Goal: Information Seeking & Learning: Find specific fact

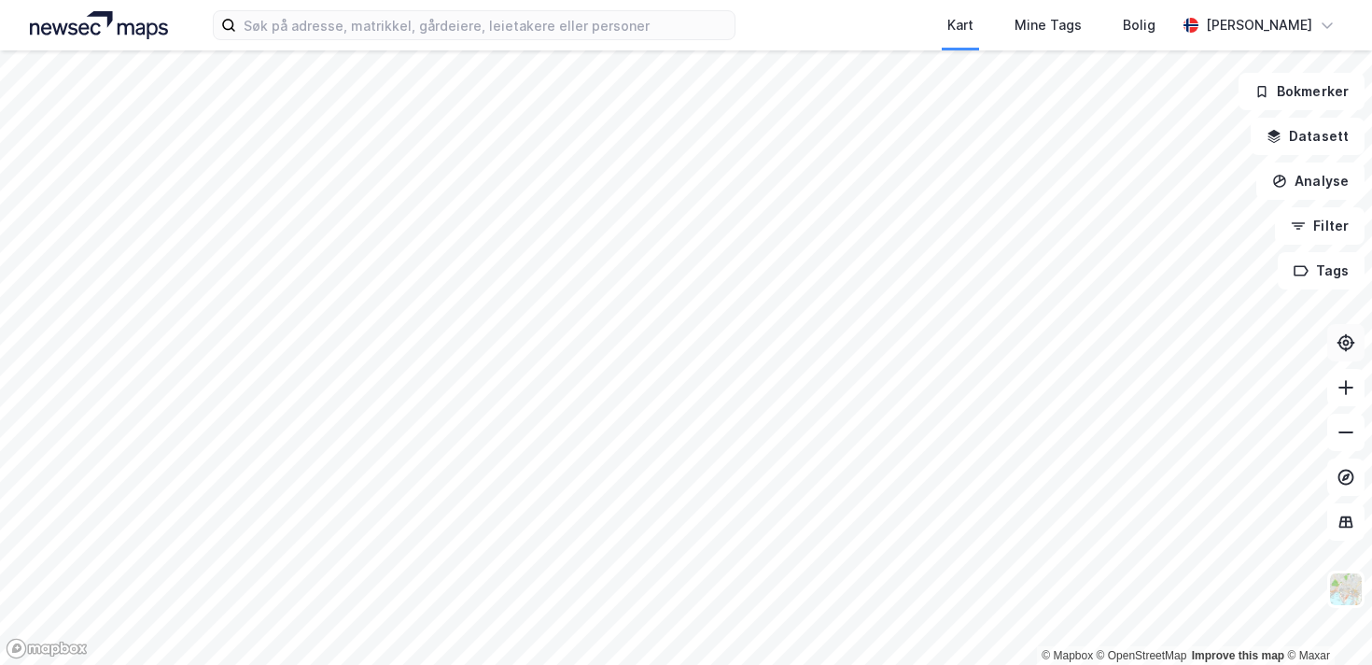
click at [1344, 345] on icon at bounding box center [1346, 342] width 19 height 19
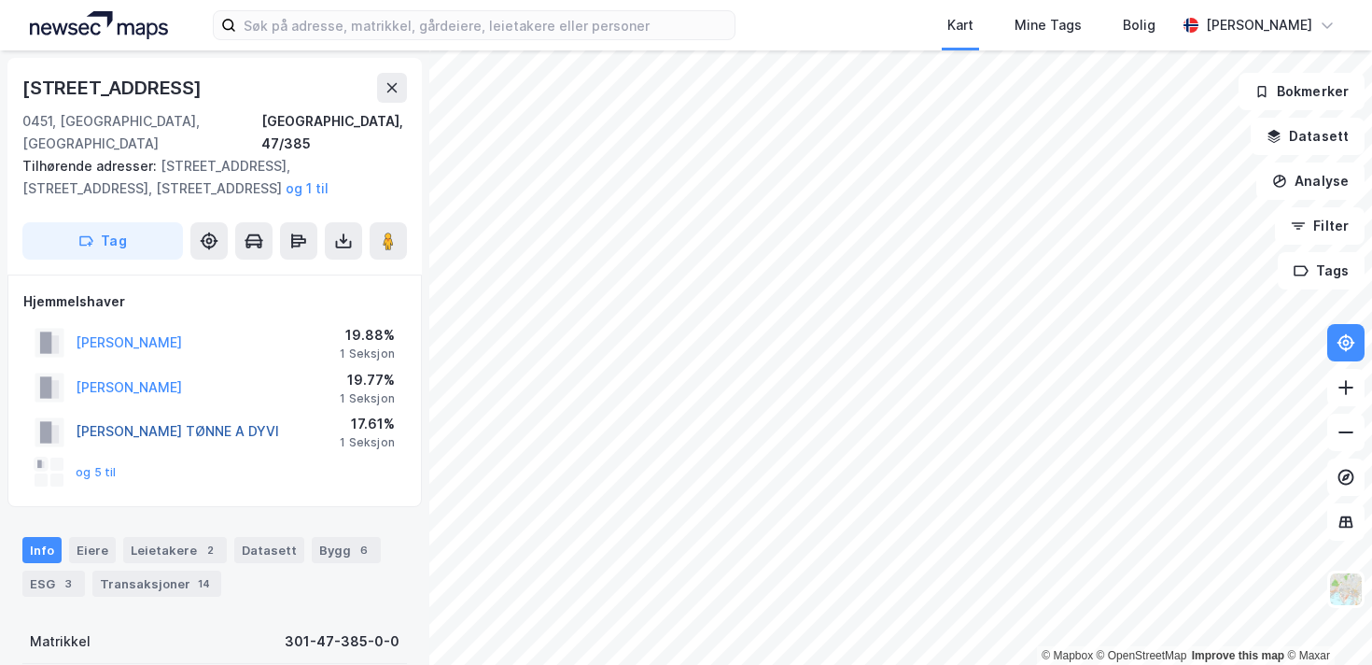
click at [0, 0] on button "[PERSON_NAME] TØNNE A DYVI" at bounding box center [0, 0] width 0 height 0
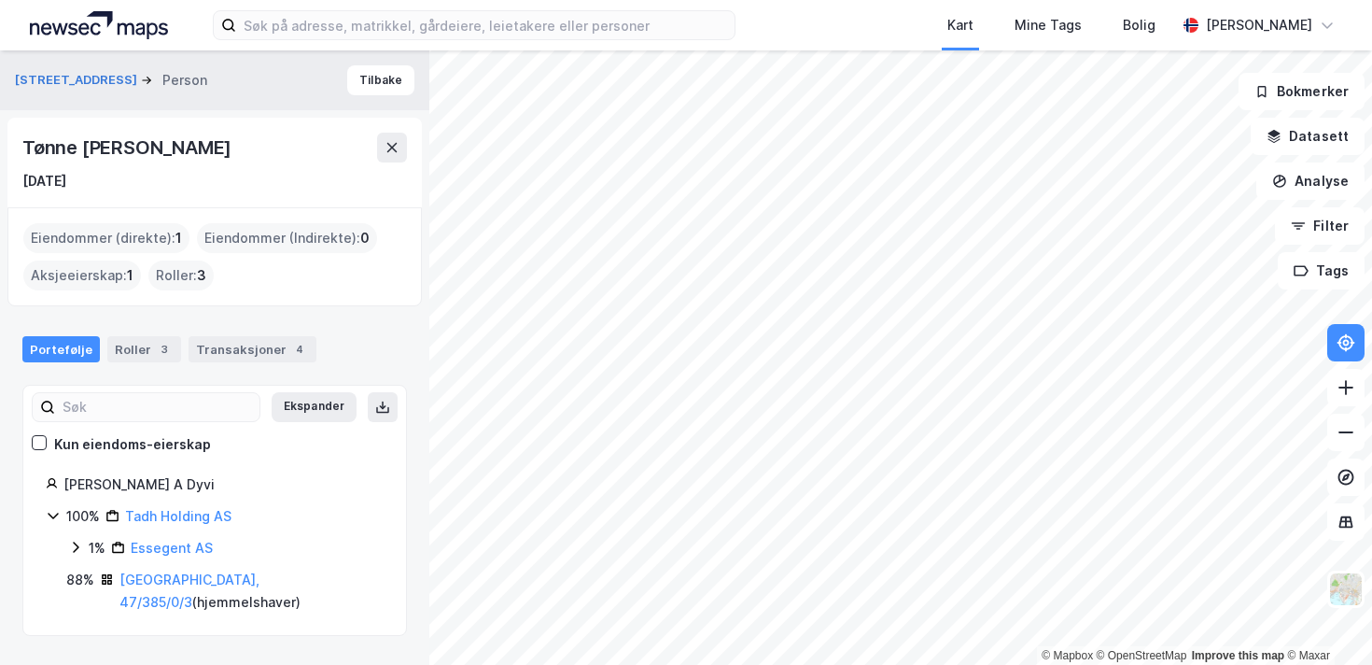
drag, startPoint x: 306, startPoint y: 143, endPoint x: 24, endPoint y: 159, distance: 282.3
click at [24, 159] on div "Tønne [PERSON_NAME]" at bounding box center [214, 148] width 385 height 30
copy div "Tønne [PERSON_NAME]"
click at [261, 352] on div "Transaksjoner 4" at bounding box center [253, 349] width 128 height 26
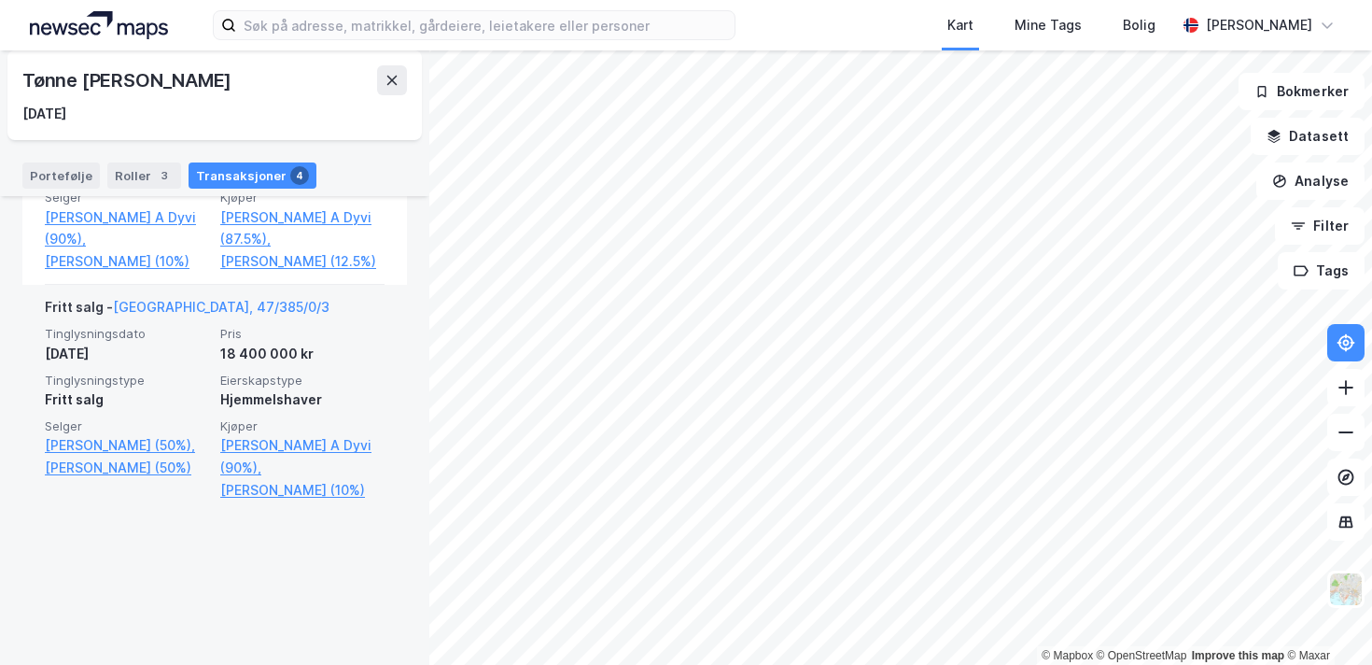
scroll to position [1511, 0]
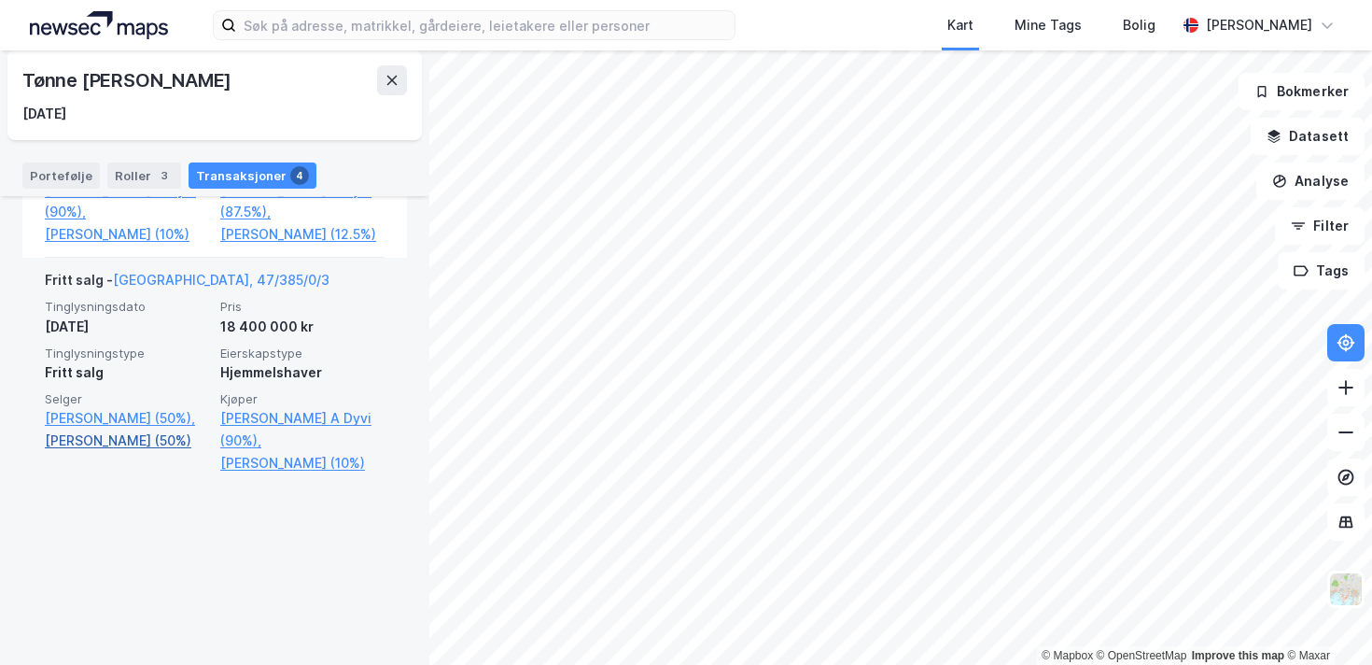
click at [175, 452] on link "[PERSON_NAME] (50%)" at bounding box center [127, 440] width 164 height 22
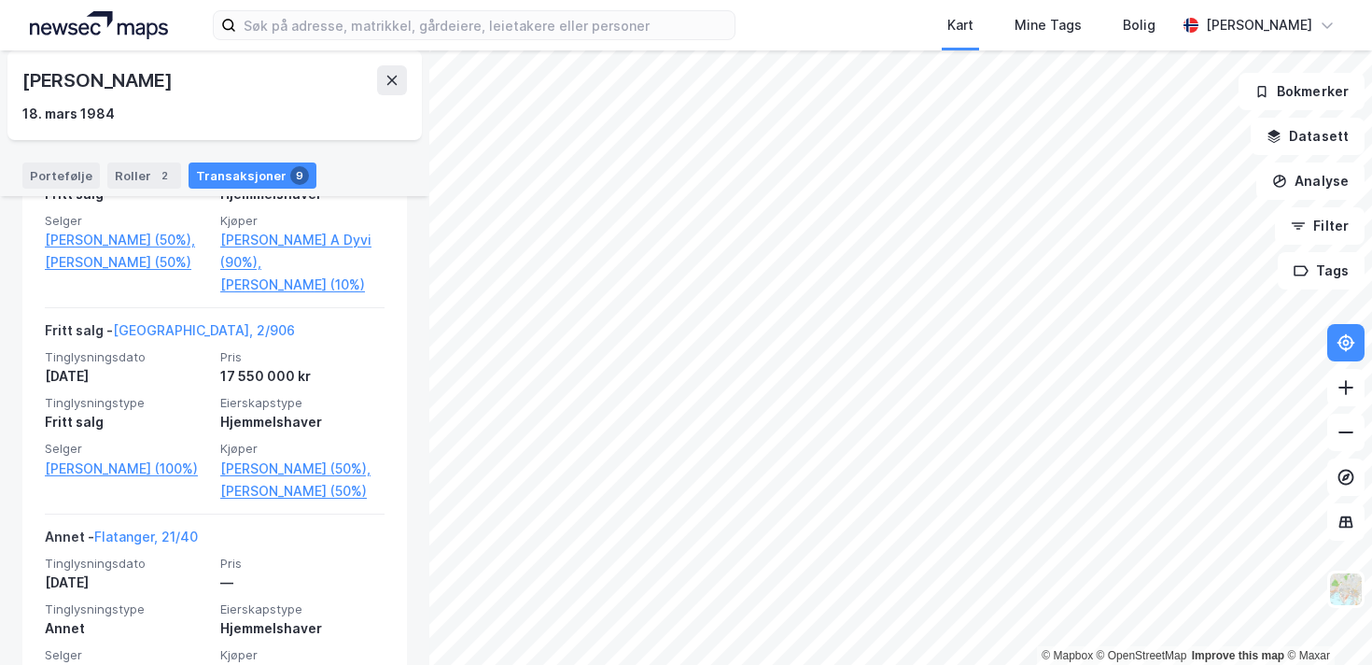
scroll to position [1020, 0]
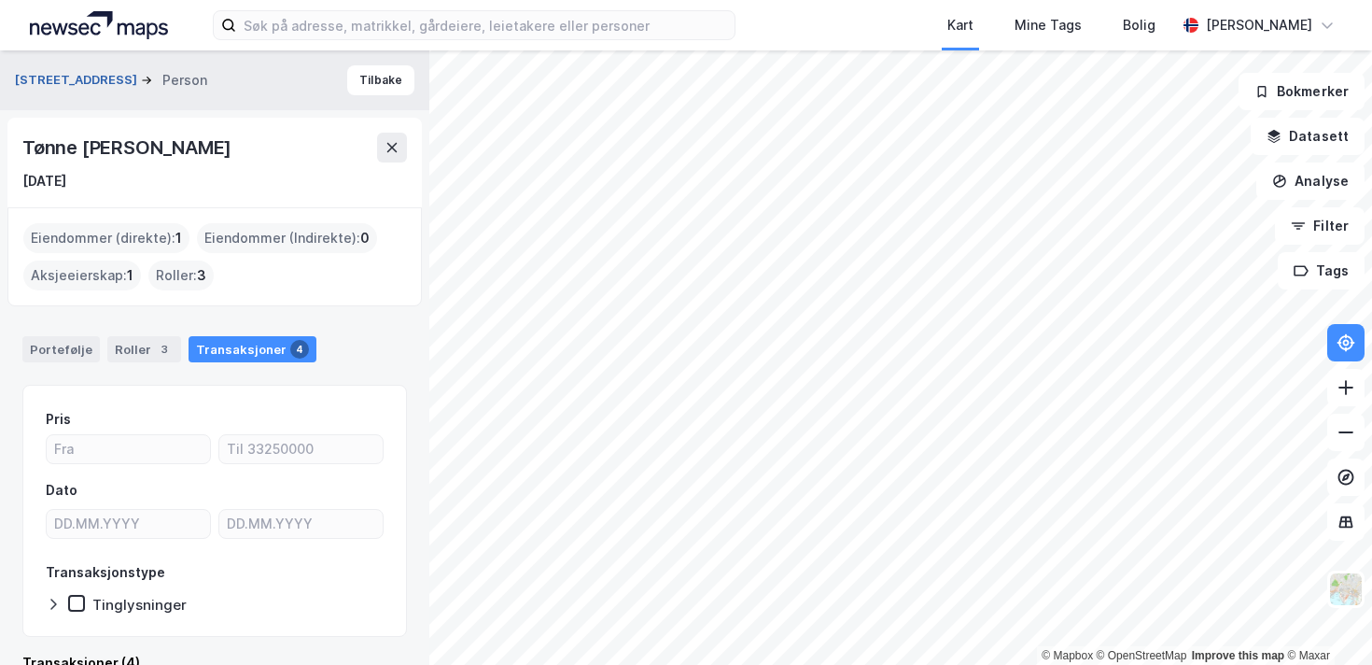
click at [113, 79] on button "[STREET_ADDRESS]" at bounding box center [78, 80] width 126 height 19
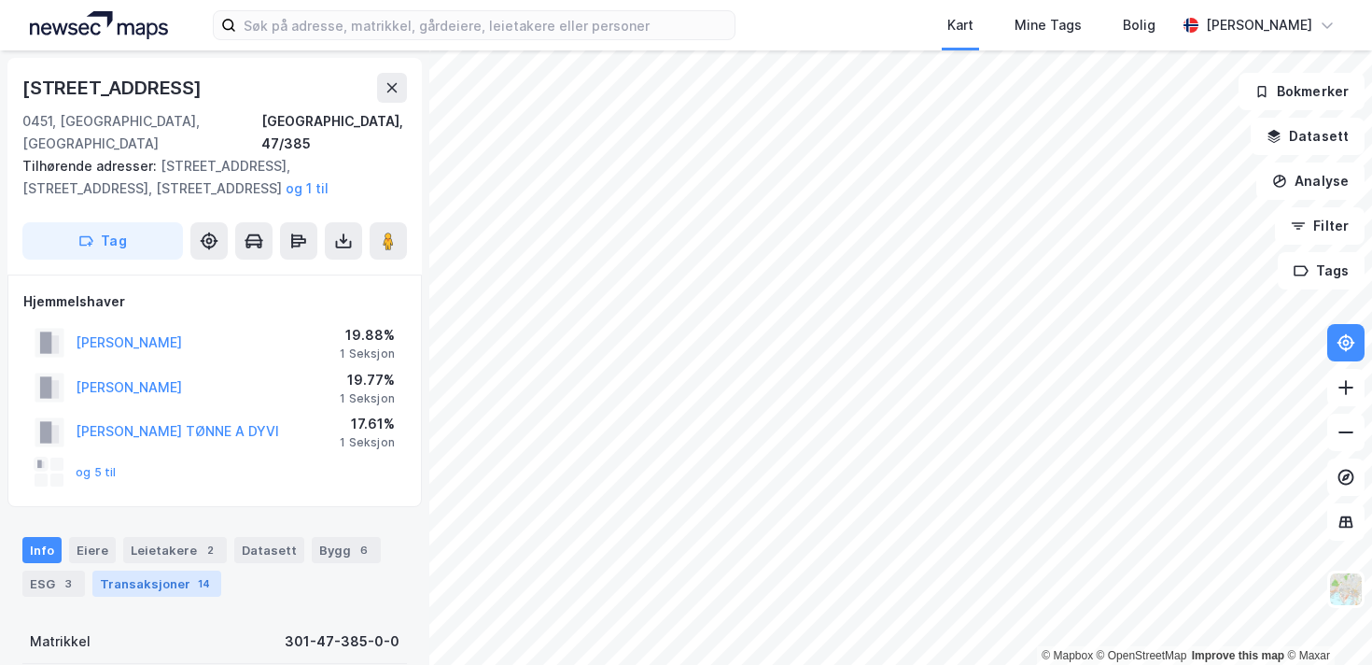
click at [151, 570] on div "Transaksjoner 14" at bounding box center [156, 583] width 129 height 26
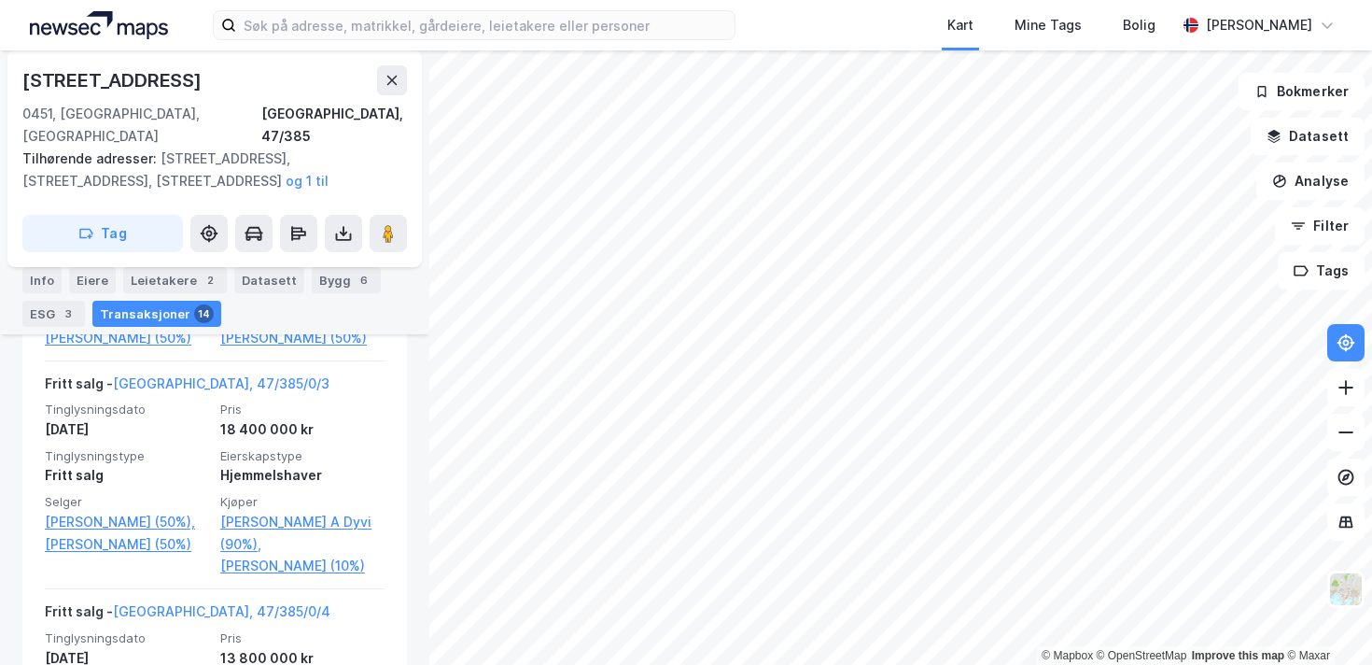
scroll to position [1228, 0]
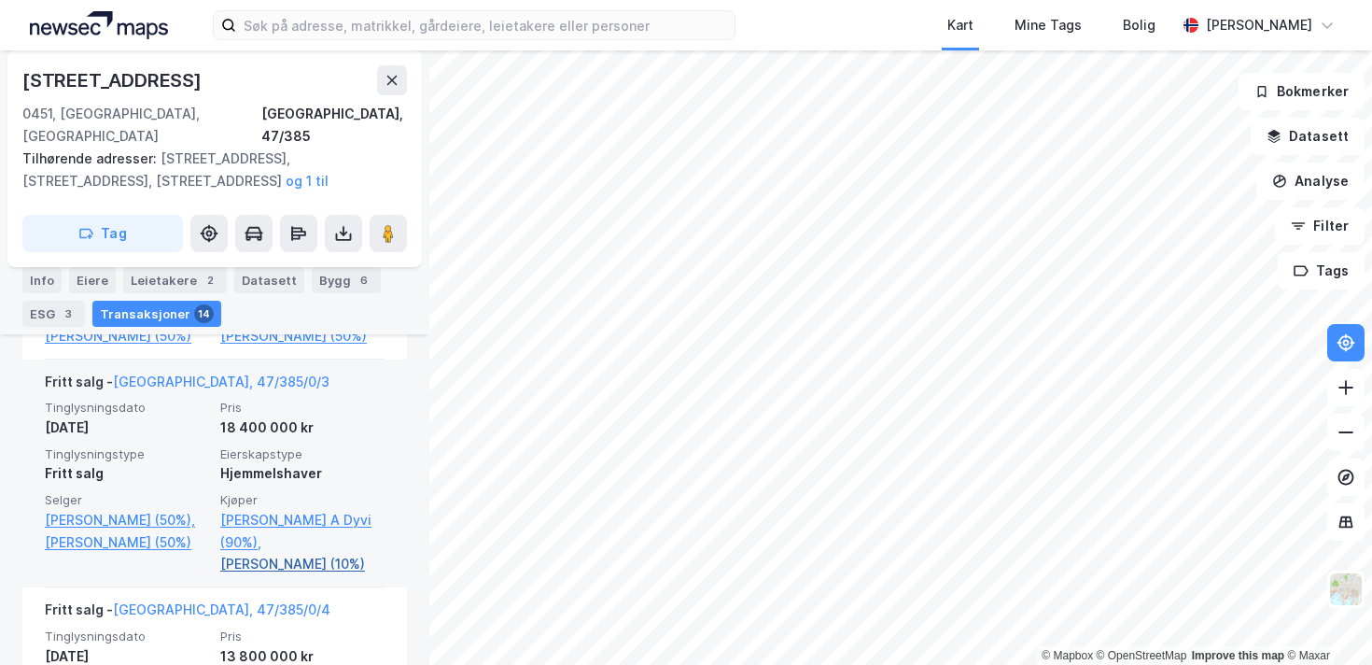
click at [371, 575] on link "[PERSON_NAME] (10%)" at bounding box center [302, 564] width 164 height 22
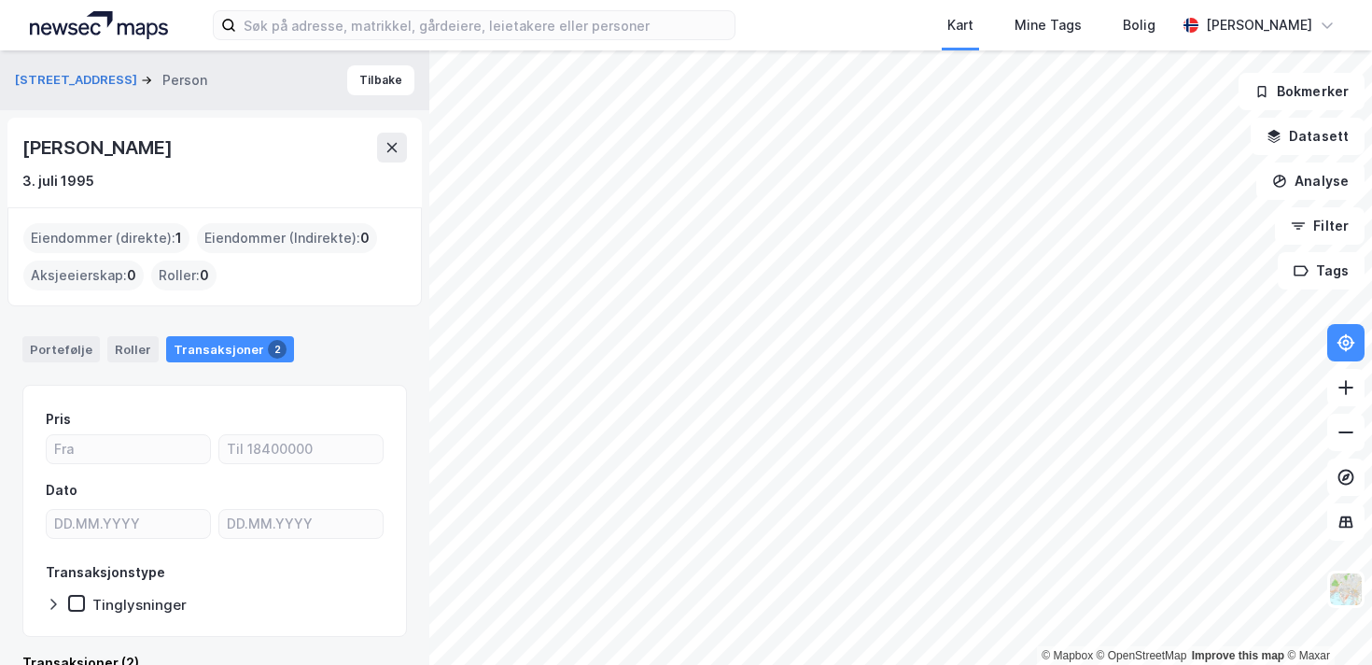
click at [147, 241] on div "Eiendommer (direkte) : 1" at bounding box center [106, 238] width 166 height 30
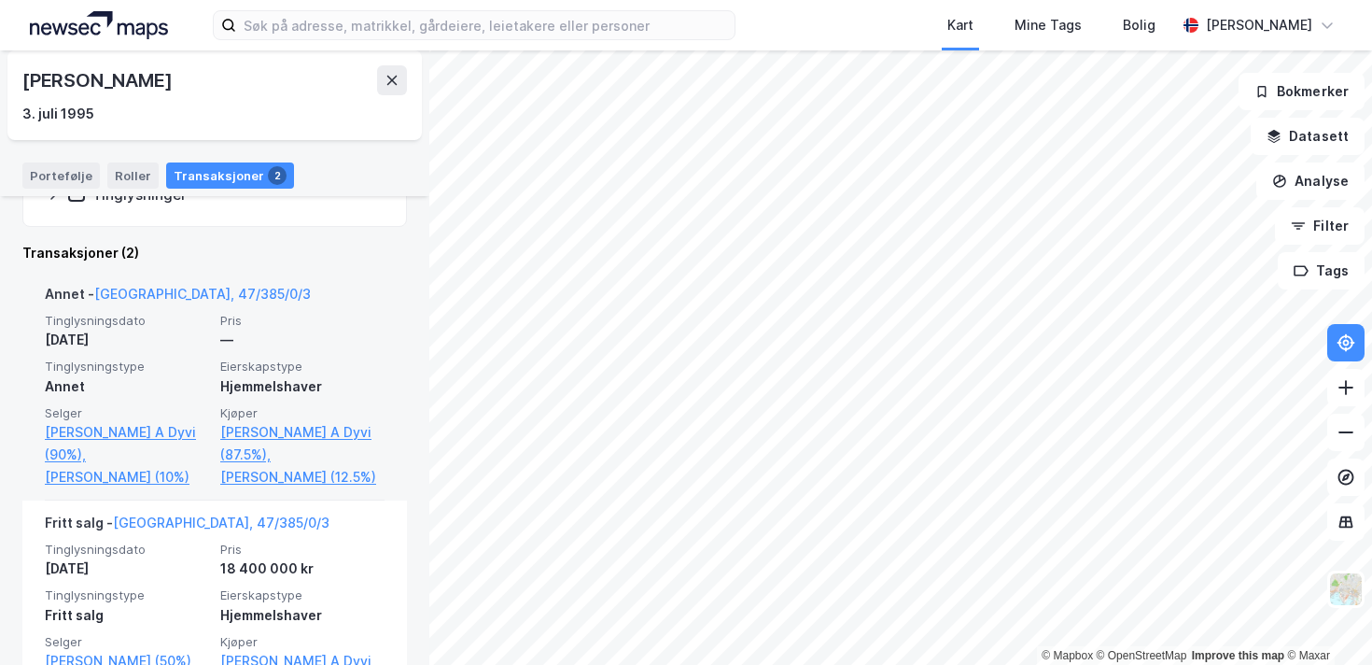
scroll to position [408, 0]
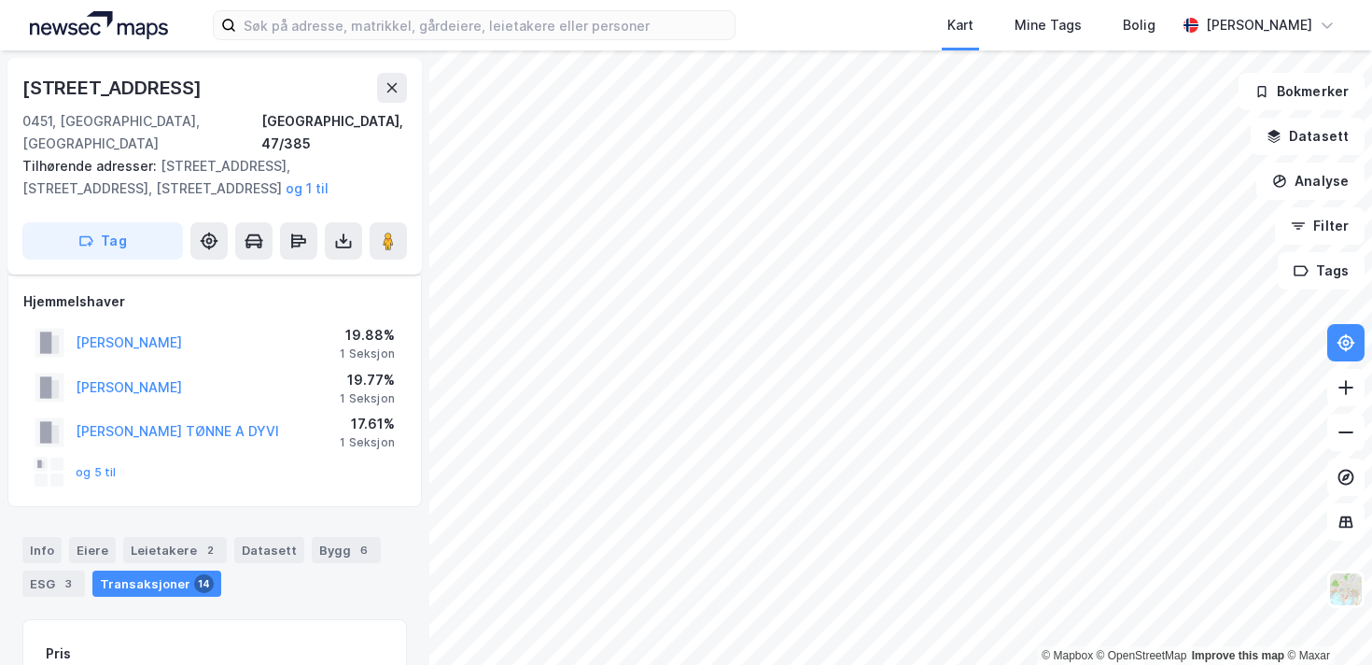
scroll to position [282, 0]
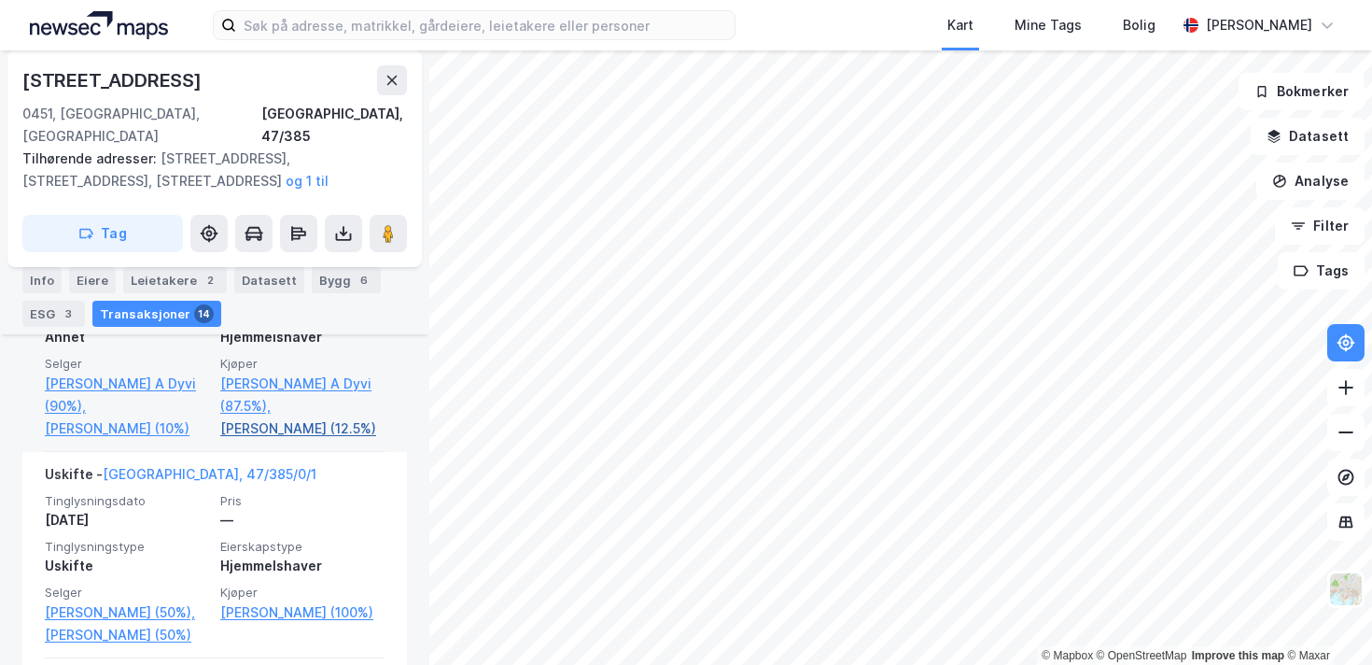
scroll to position [722, 0]
click at [280, 373] on link "[PERSON_NAME] A Dyvi (87.5%)," at bounding box center [302, 395] width 164 height 45
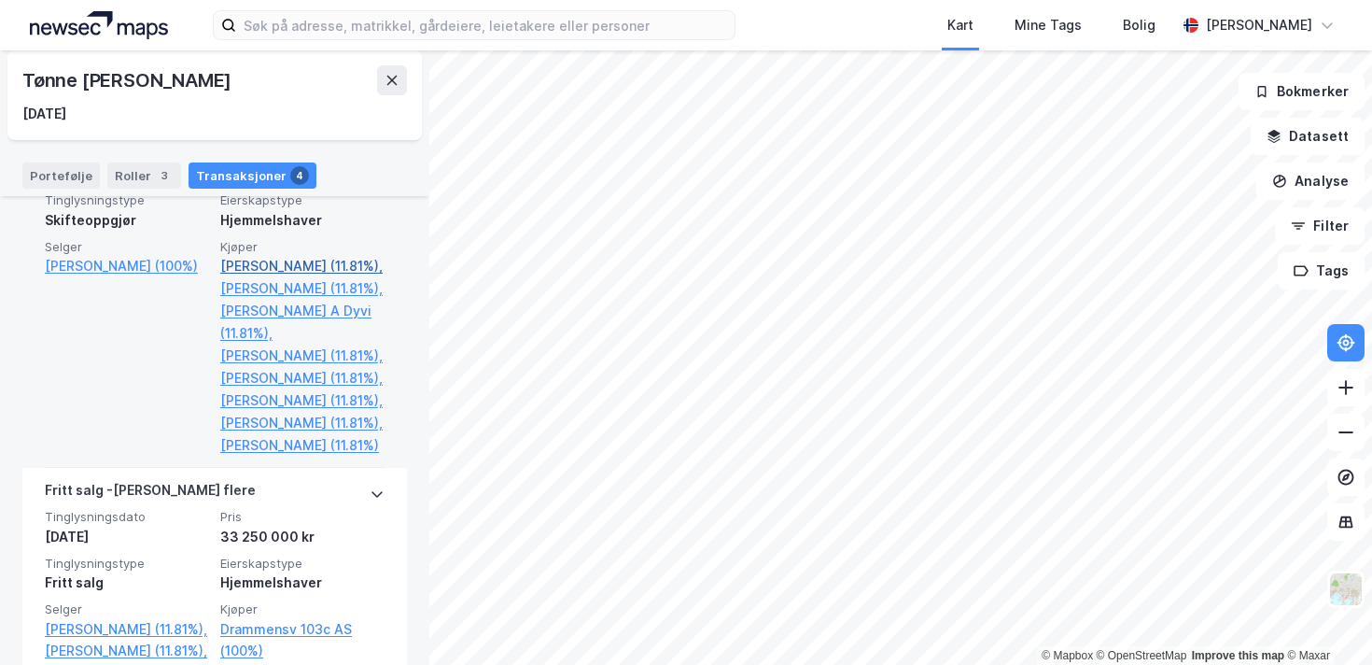
scroll to position [579, 0]
click at [159, 252] on link "[PERSON_NAME] (100%)" at bounding box center [127, 263] width 164 height 22
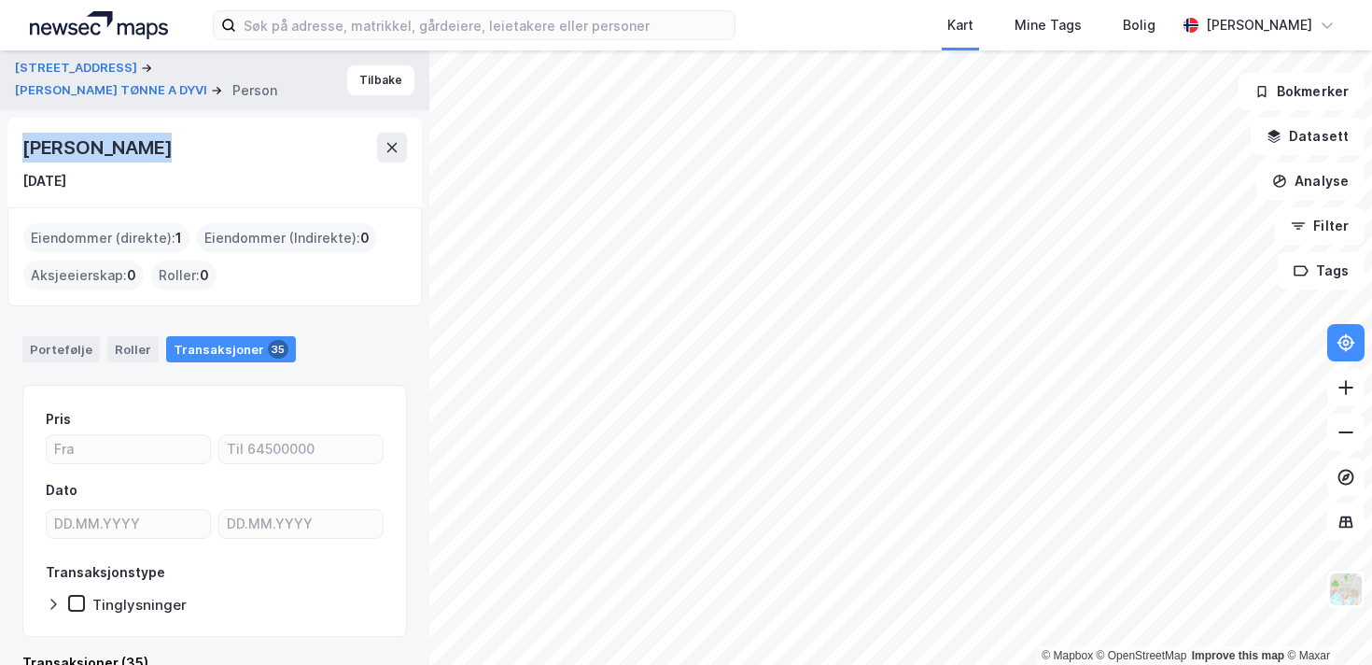
drag, startPoint x: 169, startPoint y: 144, endPoint x: 0, endPoint y: 146, distance: 168.9
click at [0, 146] on div "Ullevålsveien 98a [PERSON_NAME] TØNNE A DYVI Person [PERSON_NAME] [DATE] Eiendo…" at bounding box center [214, 357] width 429 height 614
copy div "[PERSON_NAME]"
click at [77, 336] on div "Portefølje" at bounding box center [60, 349] width 77 height 26
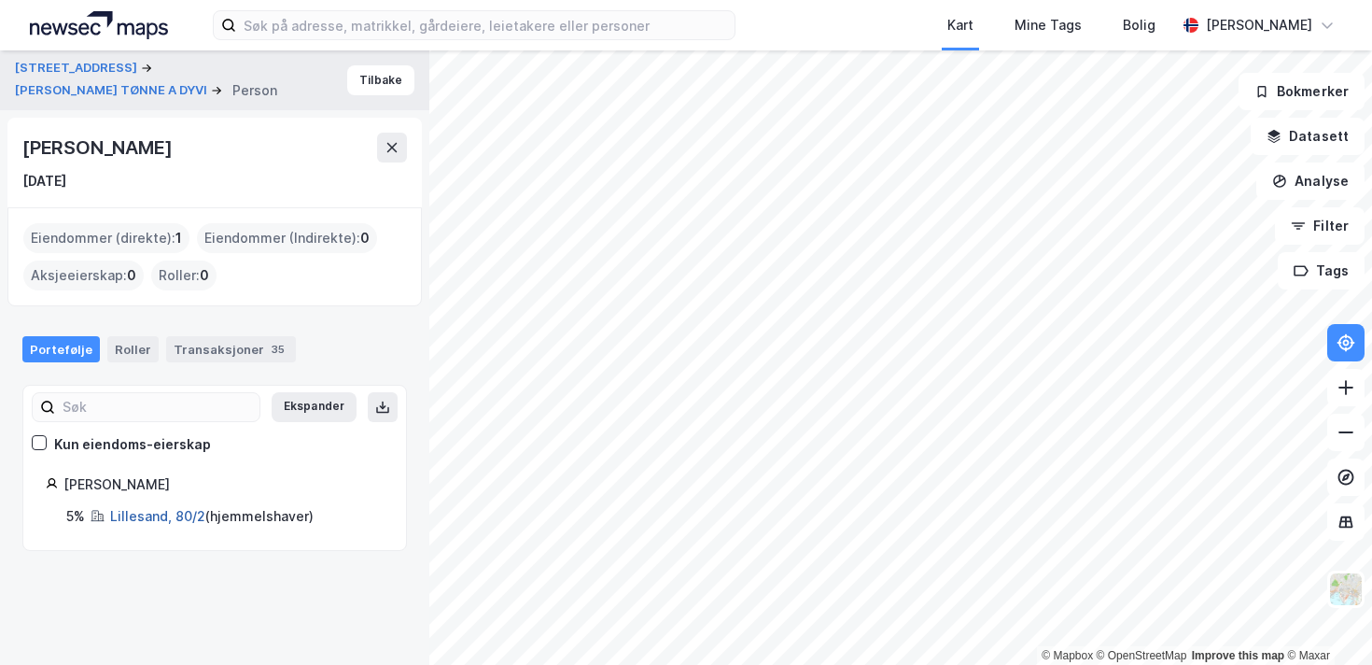
click at [164, 515] on link "Lillesand, 80/2" at bounding box center [157, 516] width 95 height 16
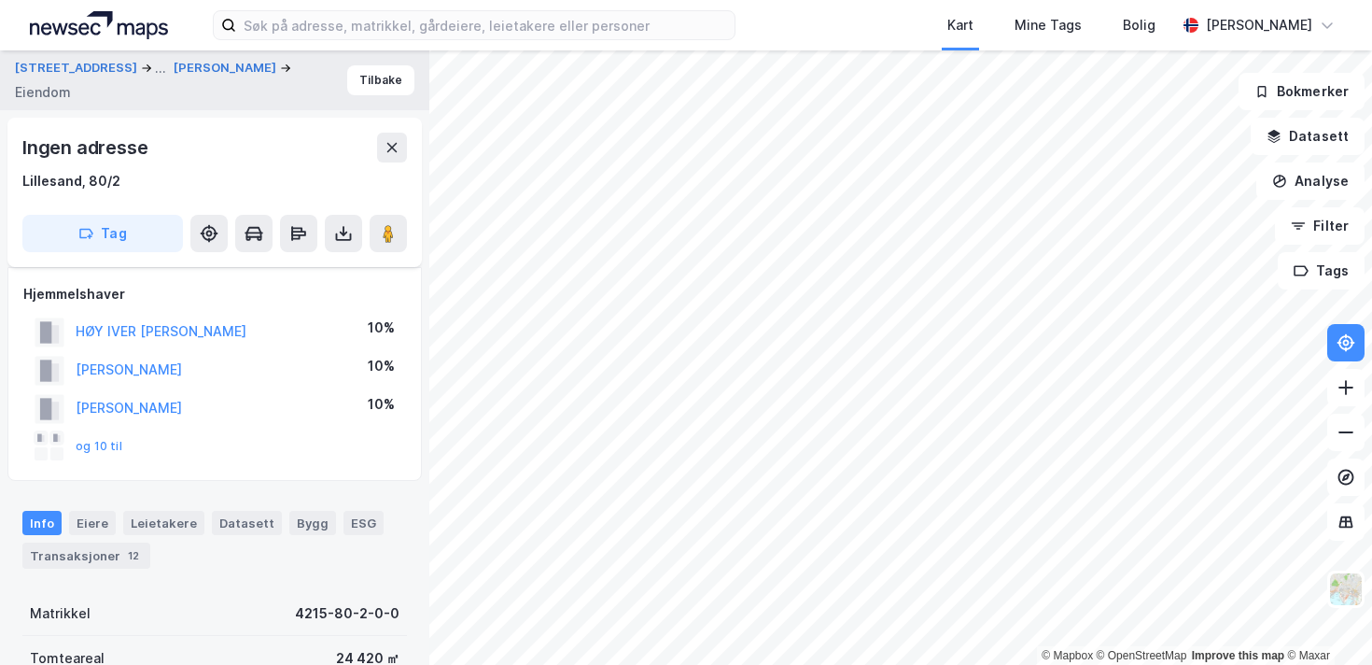
scroll to position [502, 0]
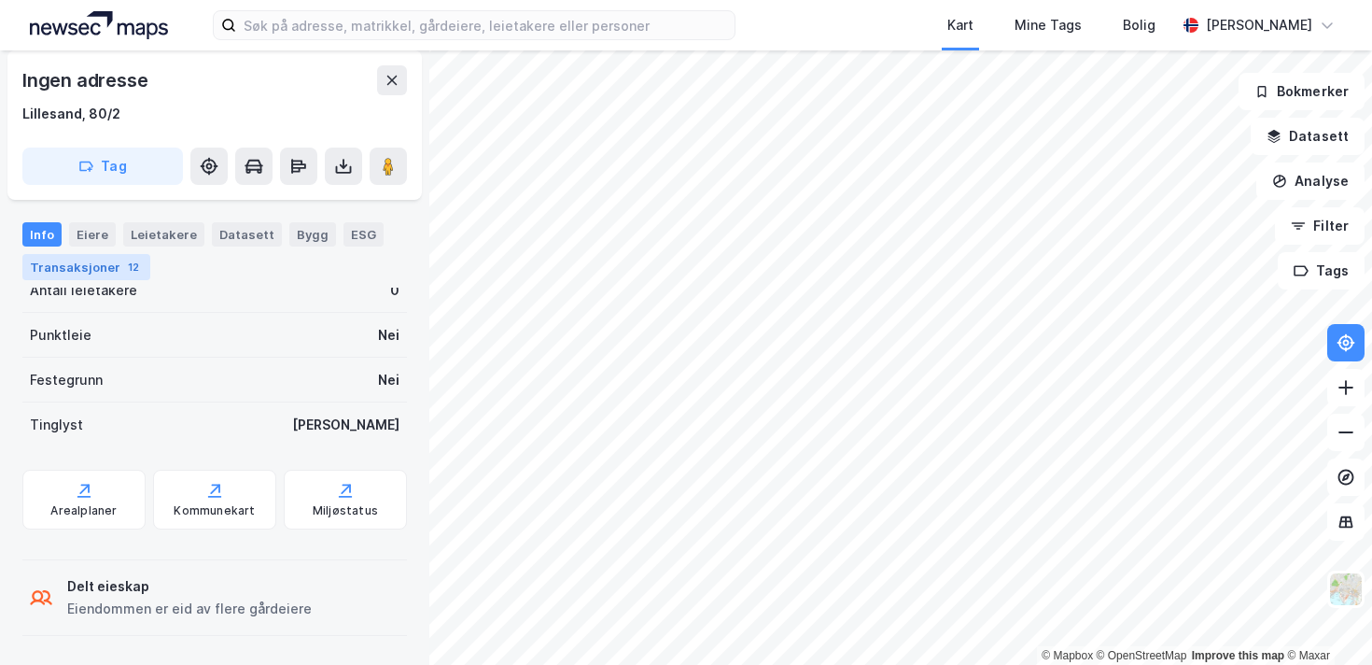
click at [114, 261] on div "Transaksjoner 12" at bounding box center [86, 267] width 128 height 26
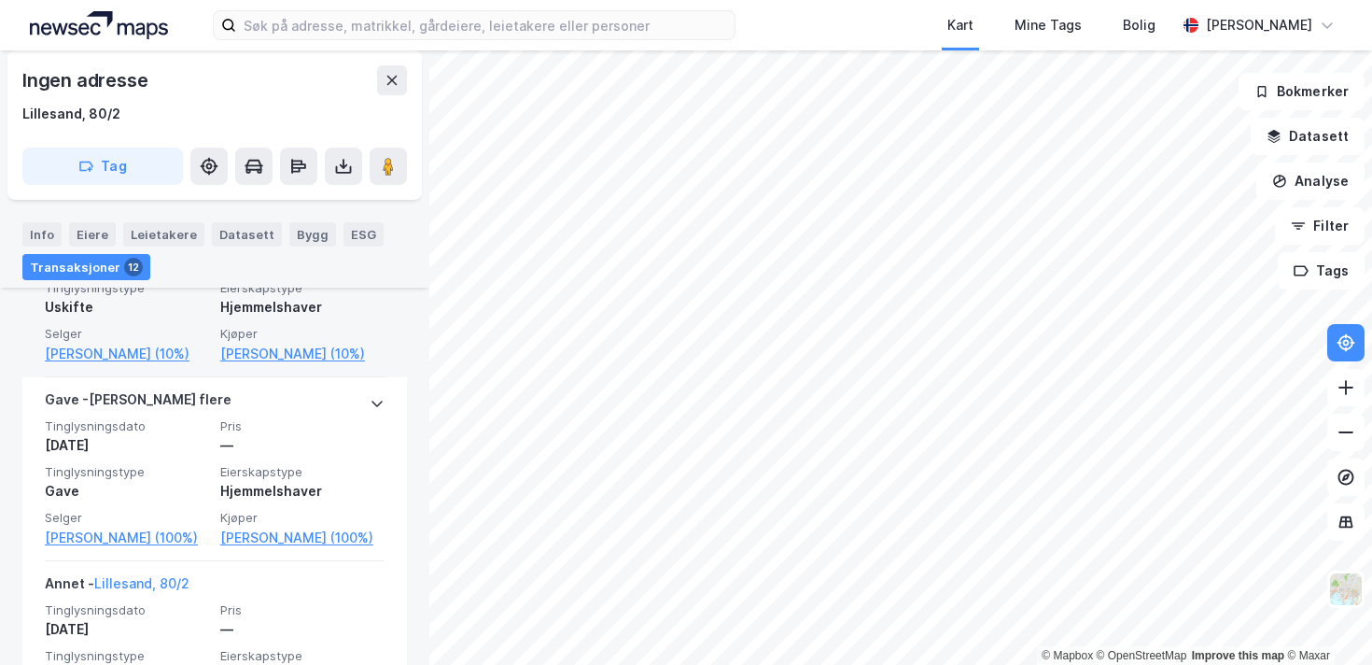
scroll to position [729, 0]
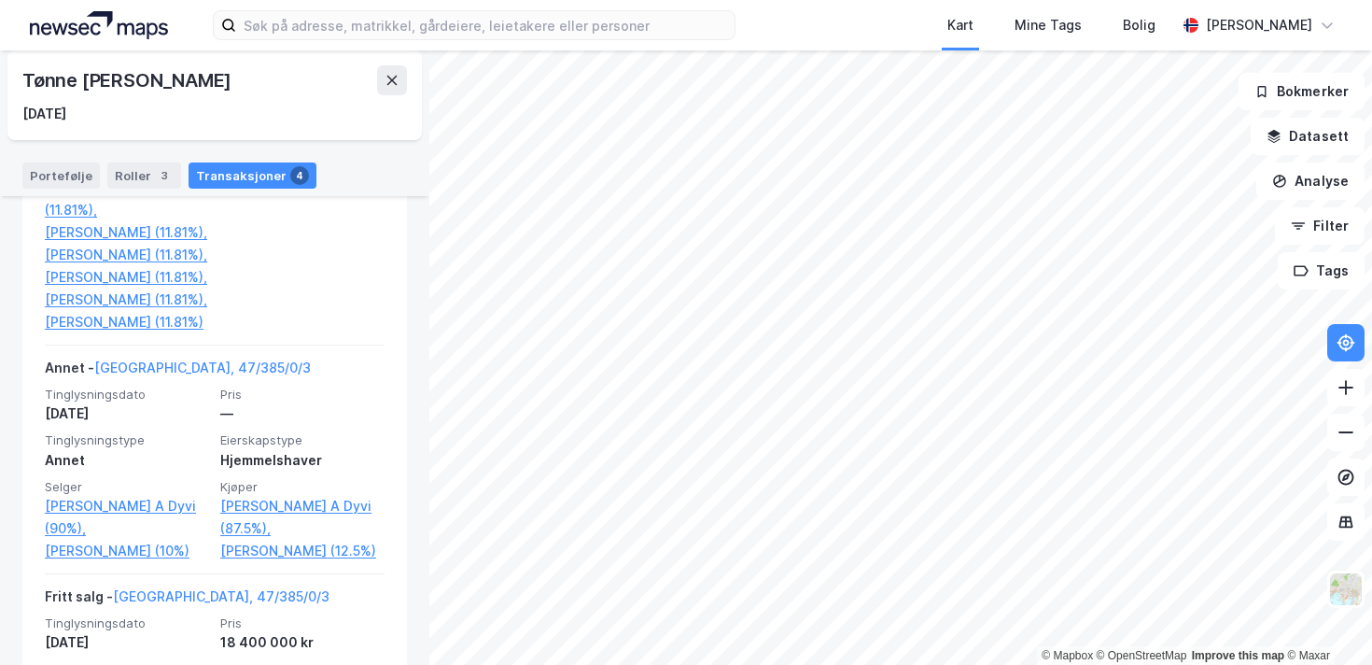
scroll to position [1052, 0]
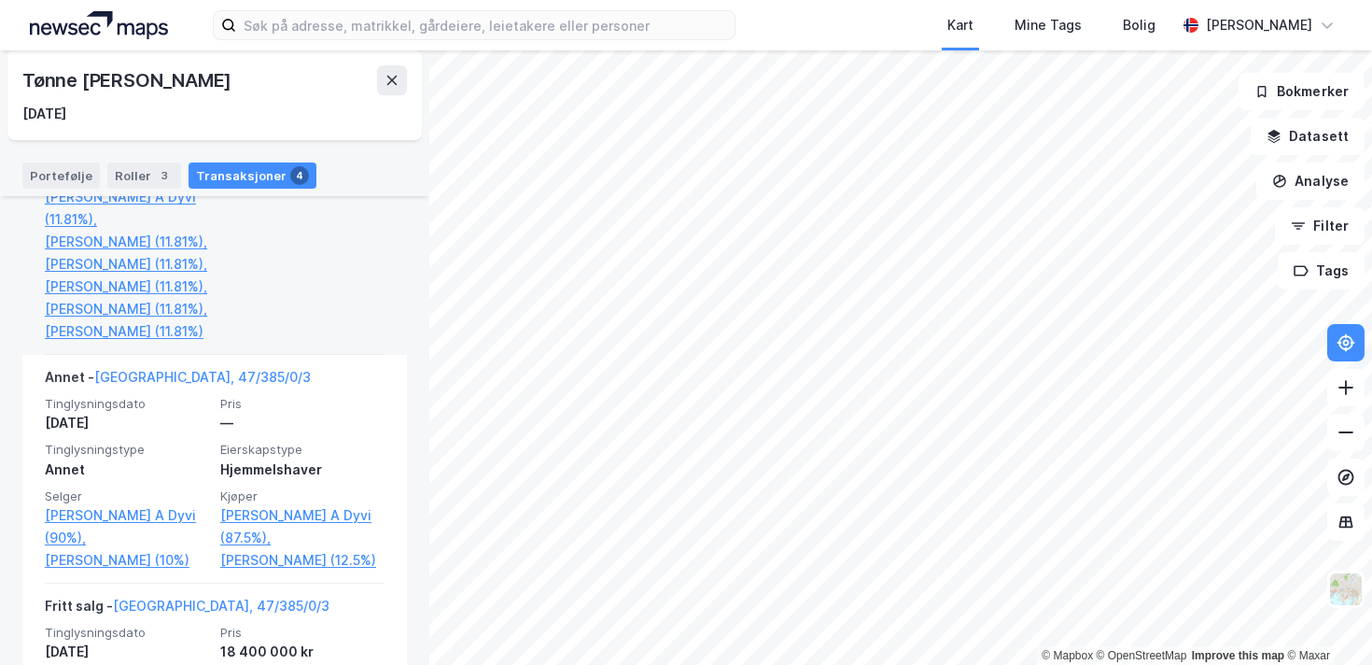
click at [263, 187] on link "Drammensv 103c AS (100%)" at bounding box center [302, 164] width 164 height 45
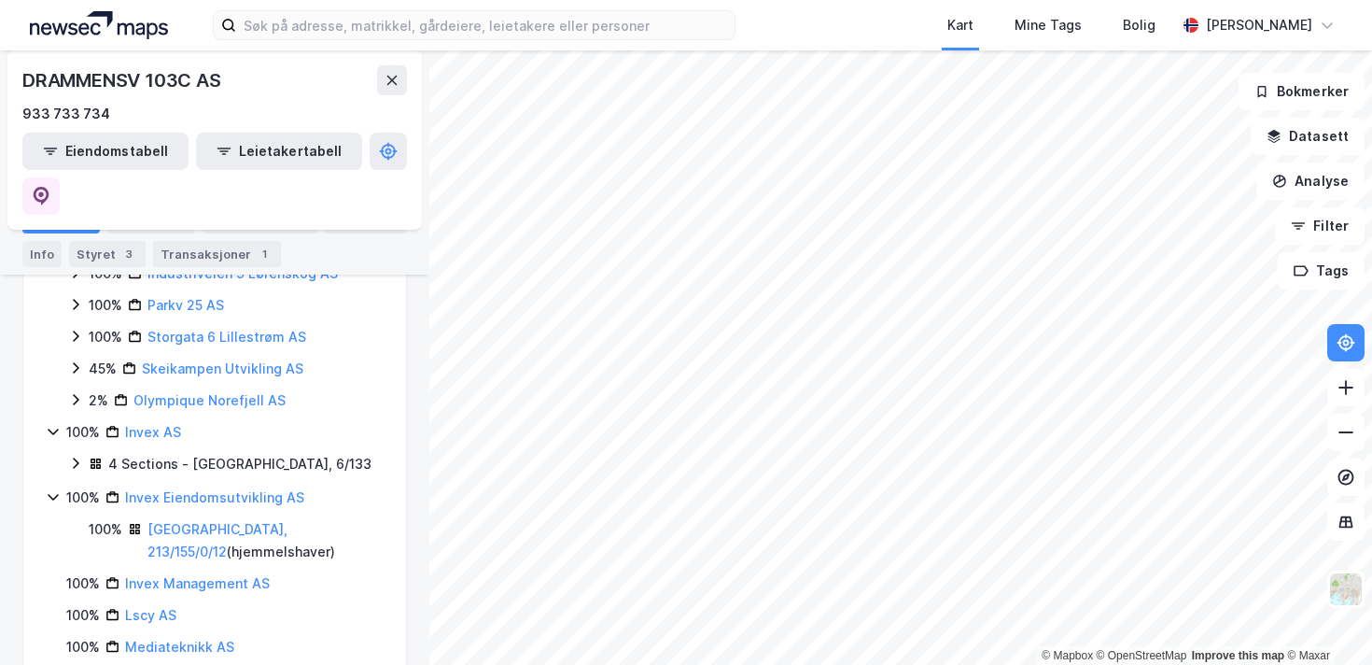
scroll to position [596, 0]
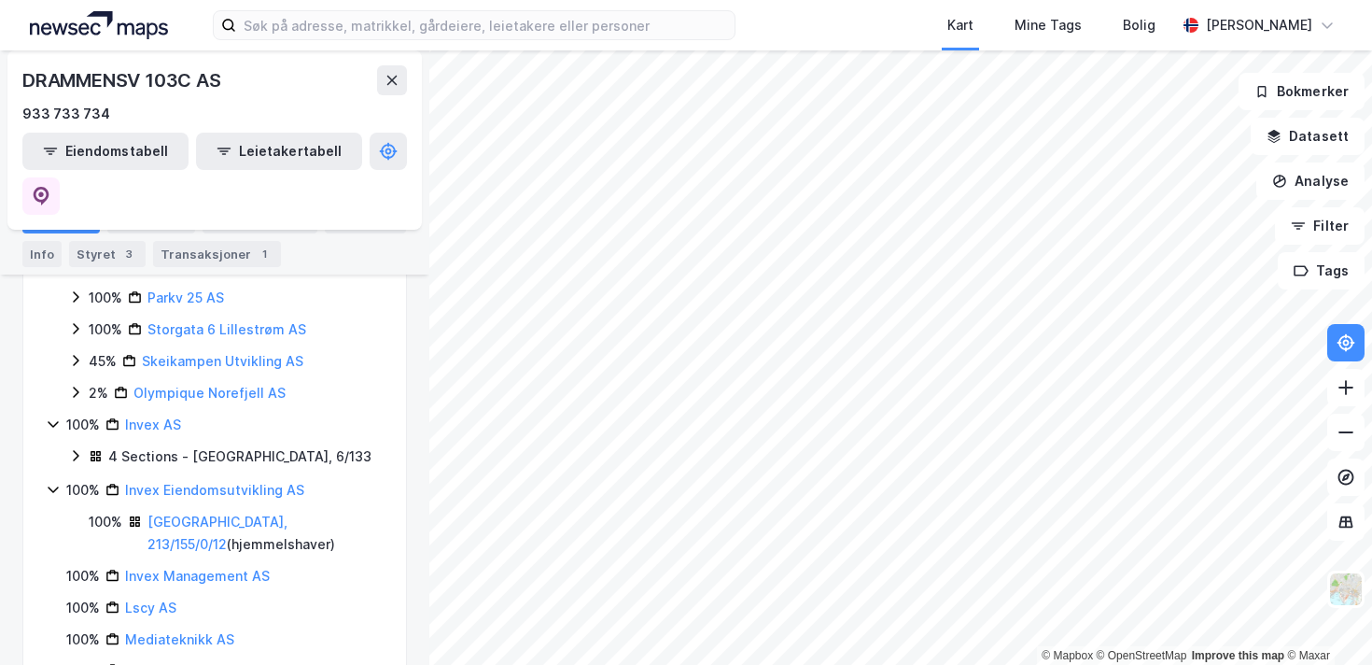
click at [76, 386] on icon at bounding box center [76, 391] width 6 height 11
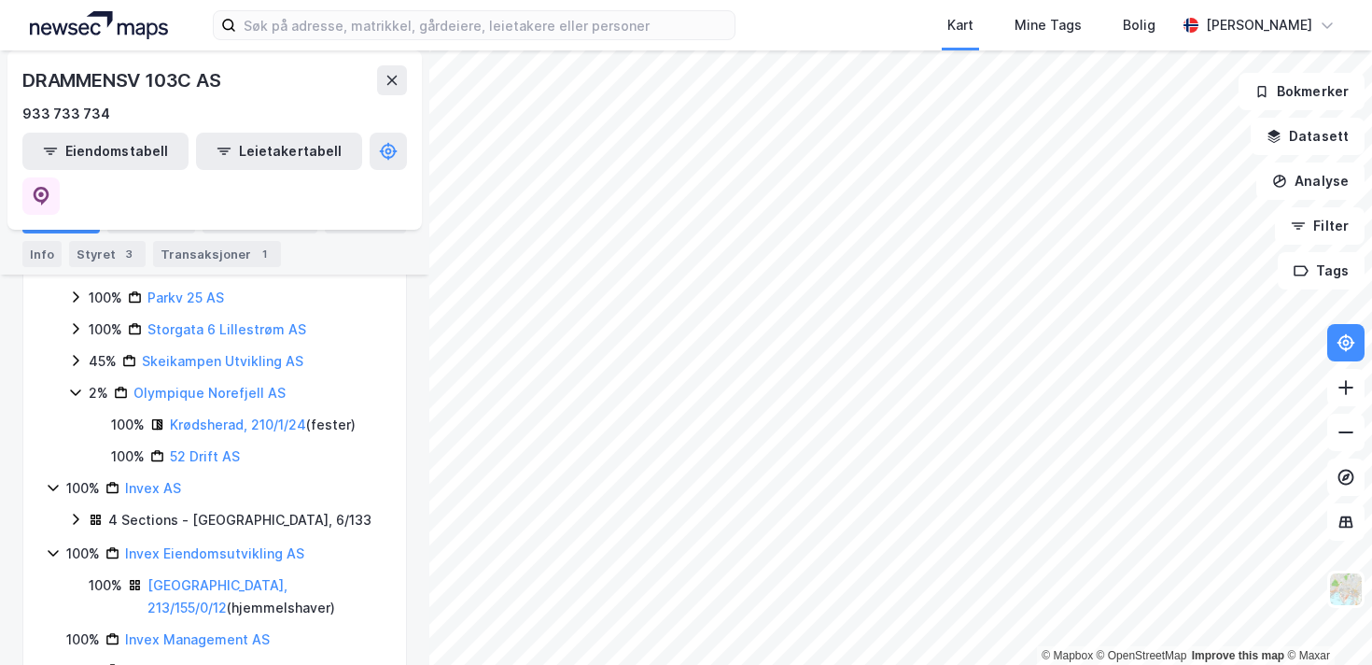
click at [81, 385] on icon at bounding box center [75, 392] width 15 height 15
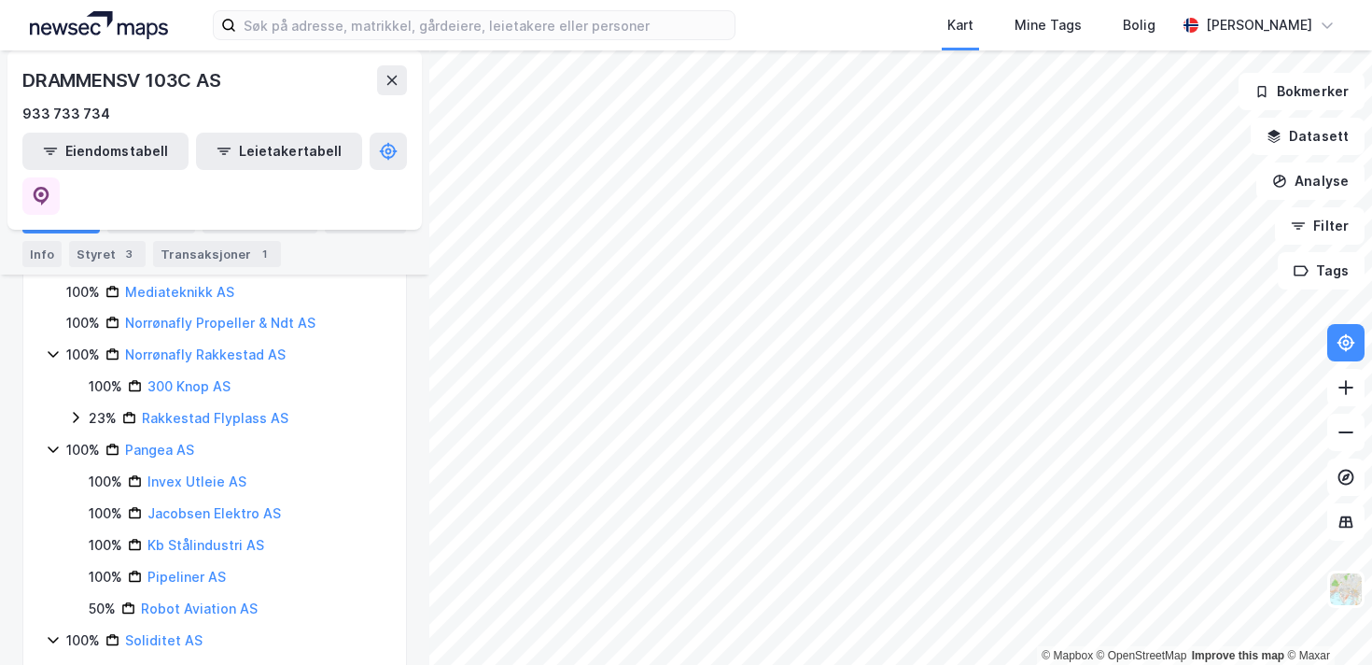
scroll to position [948, 0]
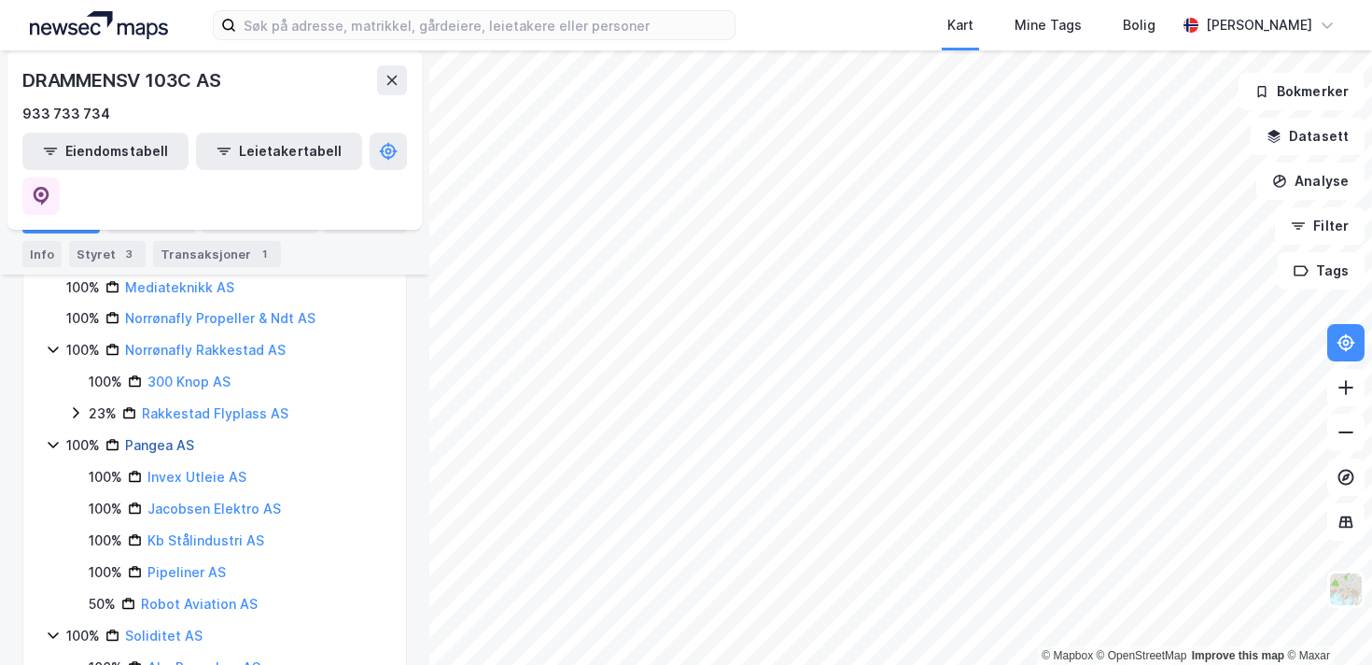
click at [172, 437] on link "Pangea AS" at bounding box center [159, 445] width 69 height 16
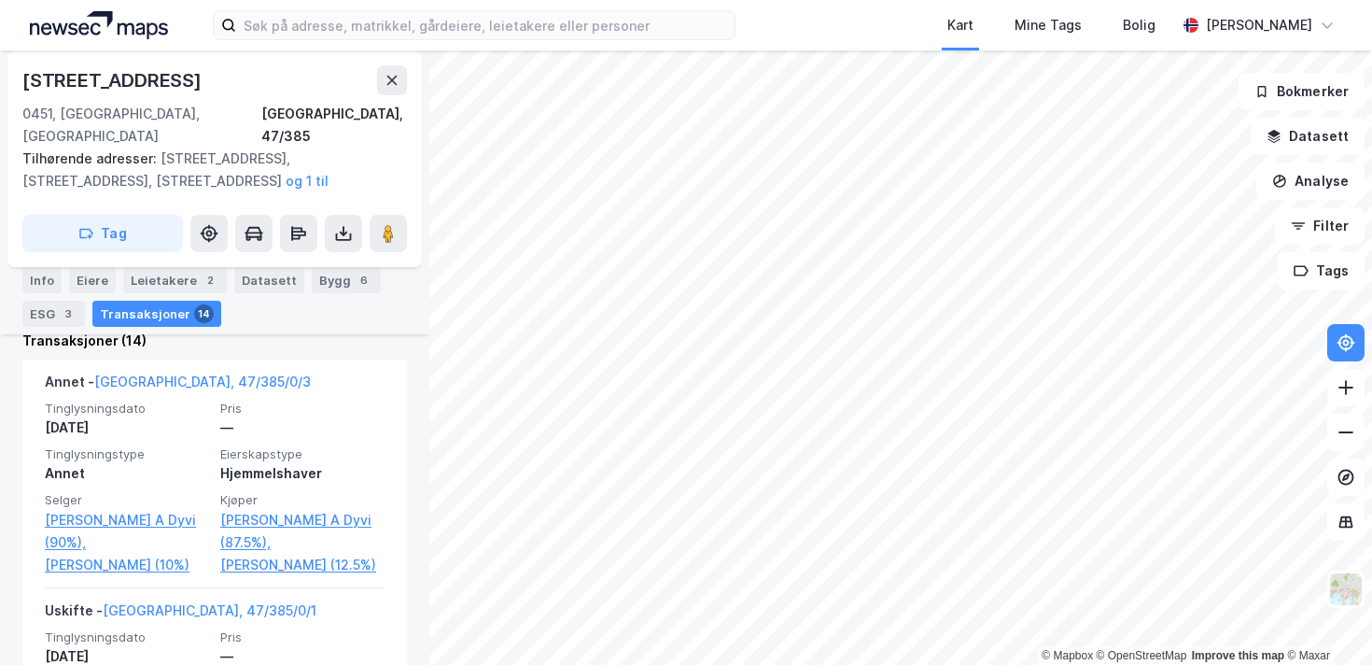
scroll to position [598, 0]
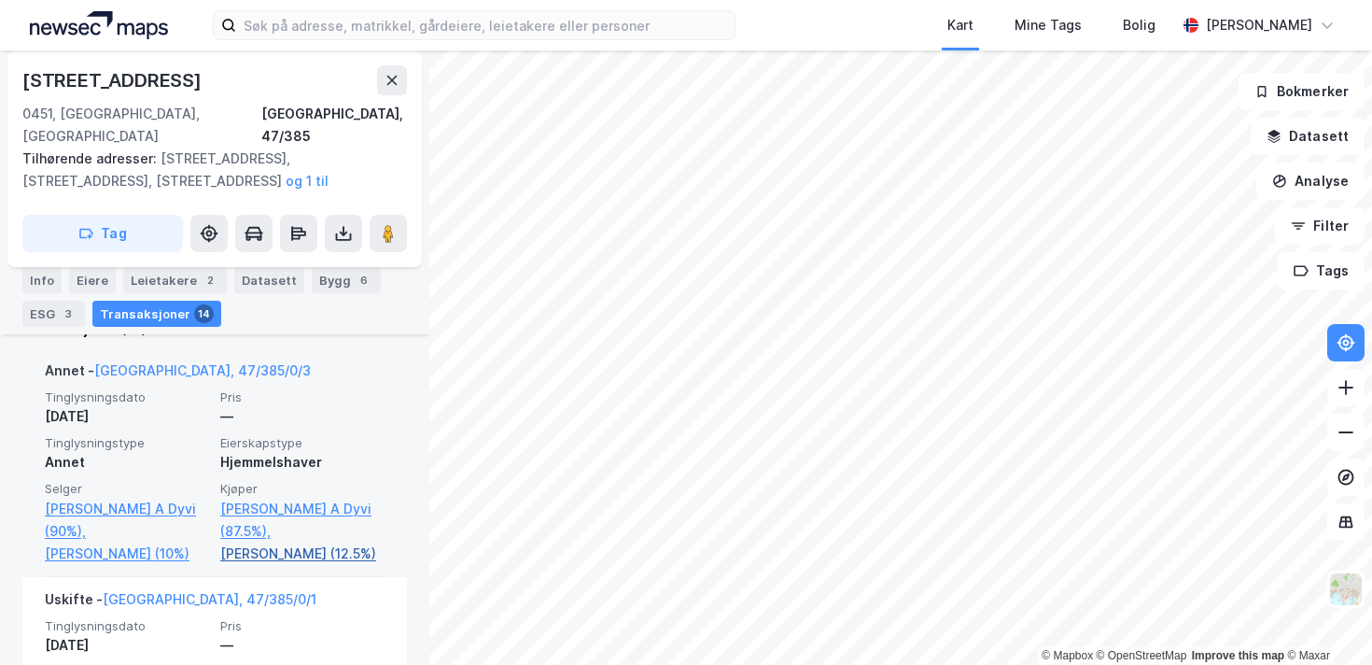
click at [310, 542] on link "[PERSON_NAME] (12.5%)" at bounding box center [302, 553] width 164 height 22
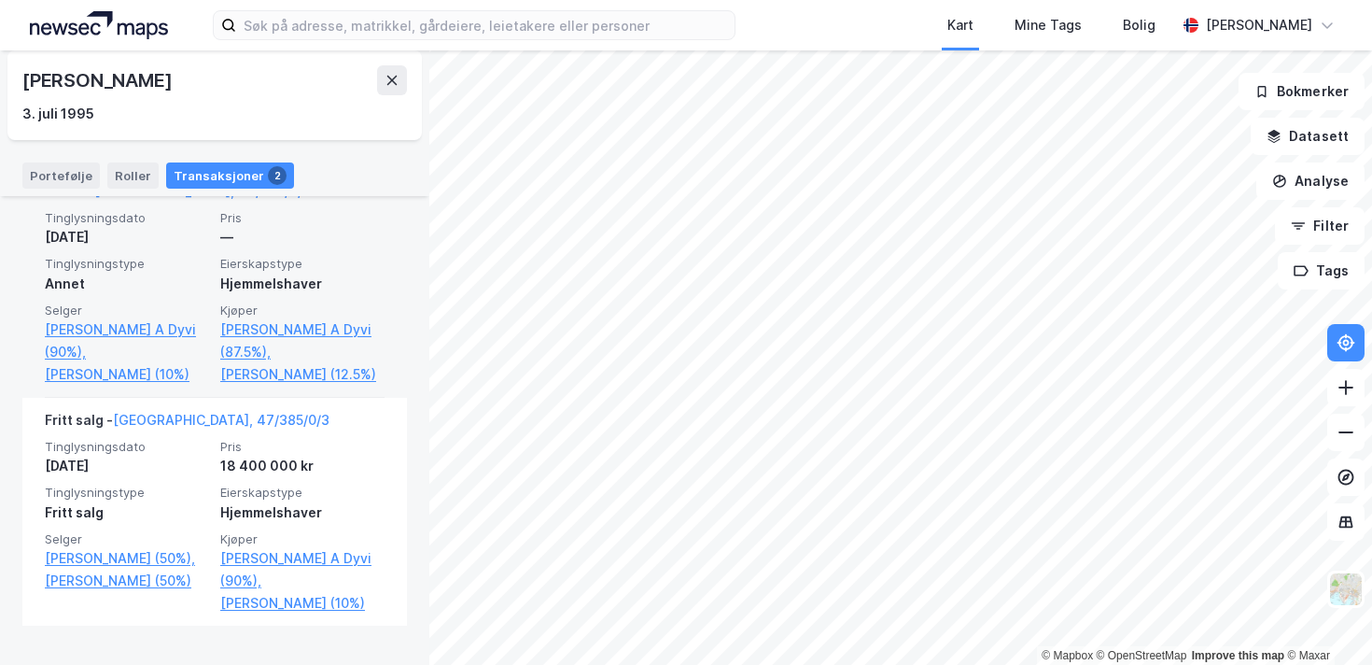
scroll to position [518, 0]
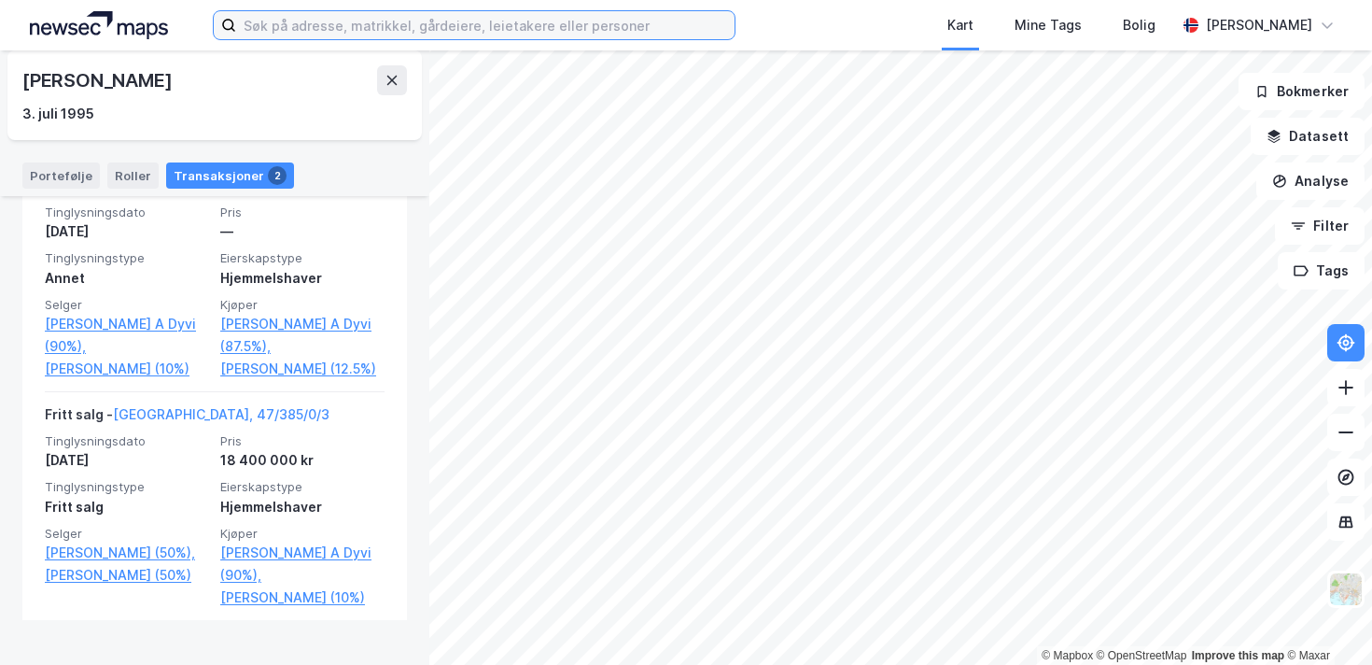
click at [315, 37] on input at bounding box center [485, 25] width 498 height 28
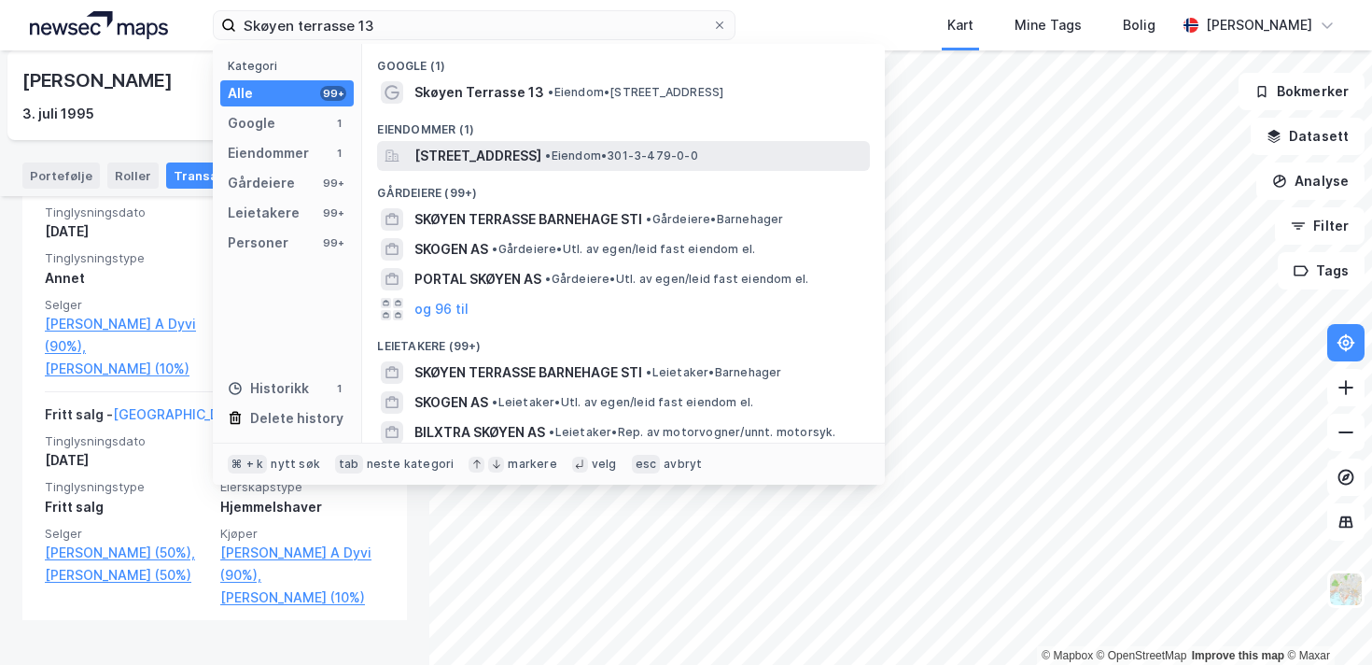
click at [461, 153] on span "[STREET_ADDRESS]" at bounding box center [477, 156] width 127 height 22
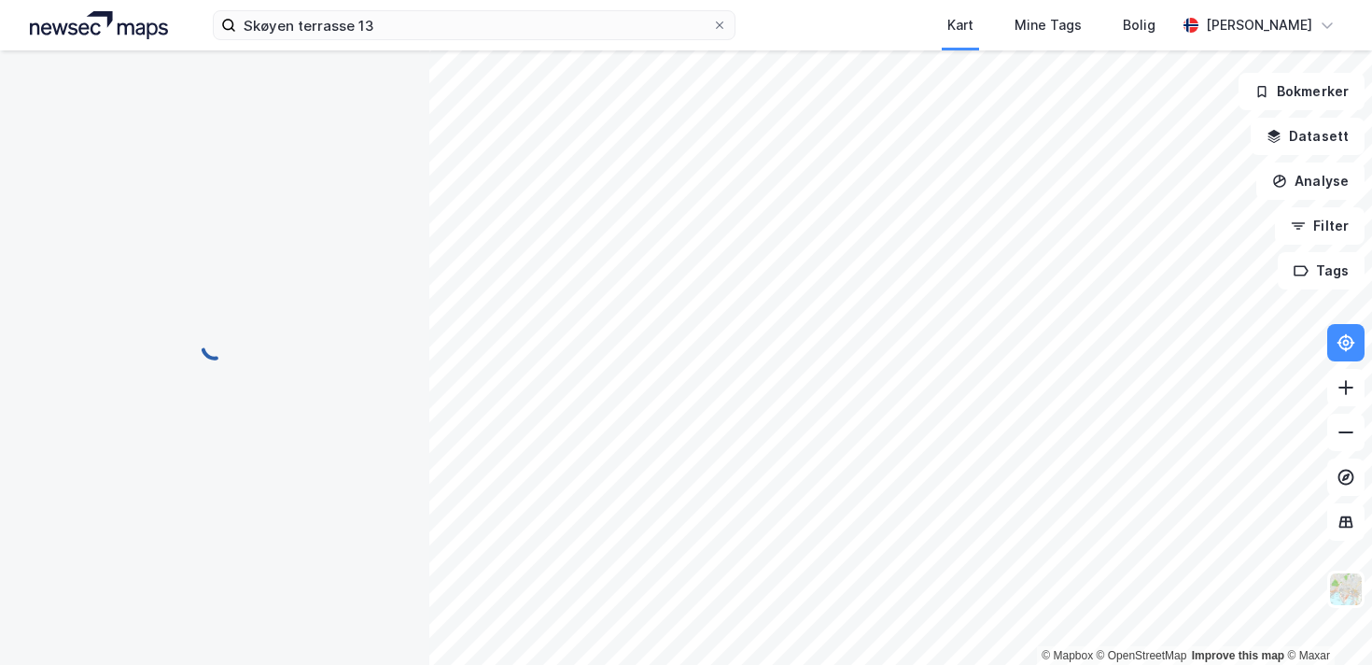
scroll to position [245, 0]
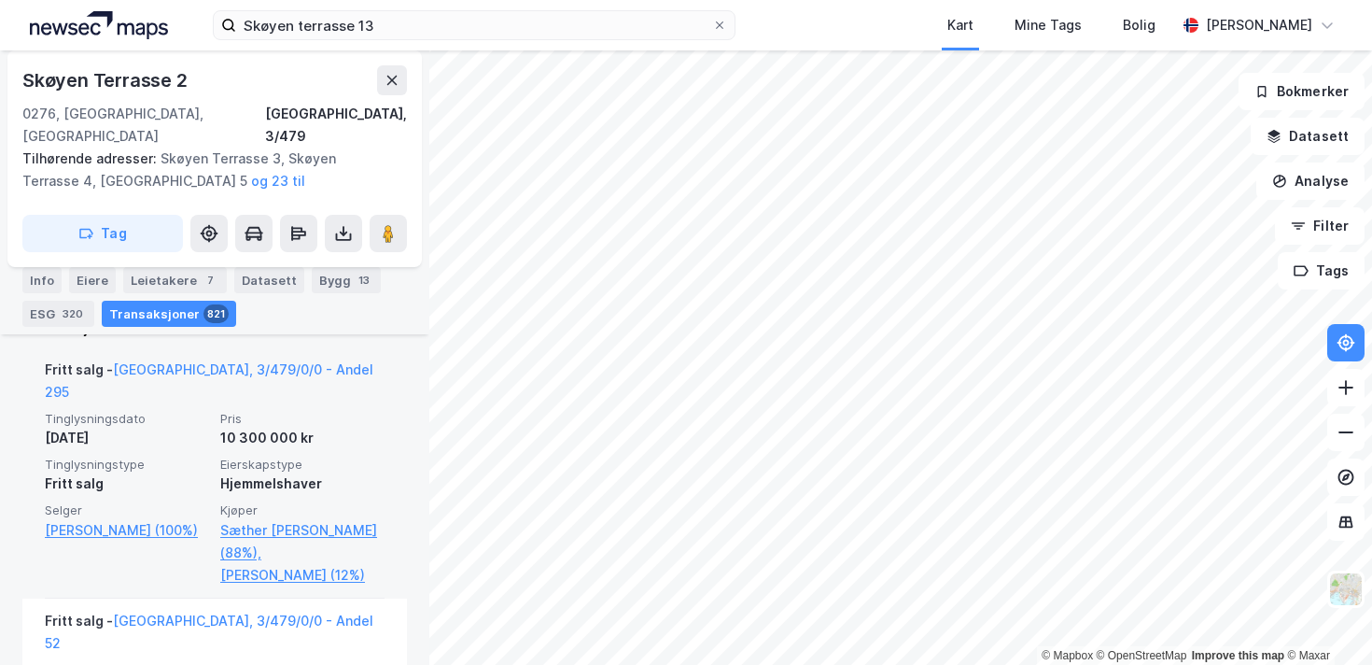
scroll to position [561, 0]
click at [319, 565] on link "[PERSON_NAME] (12%)" at bounding box center [302, 576] width 164 height 22
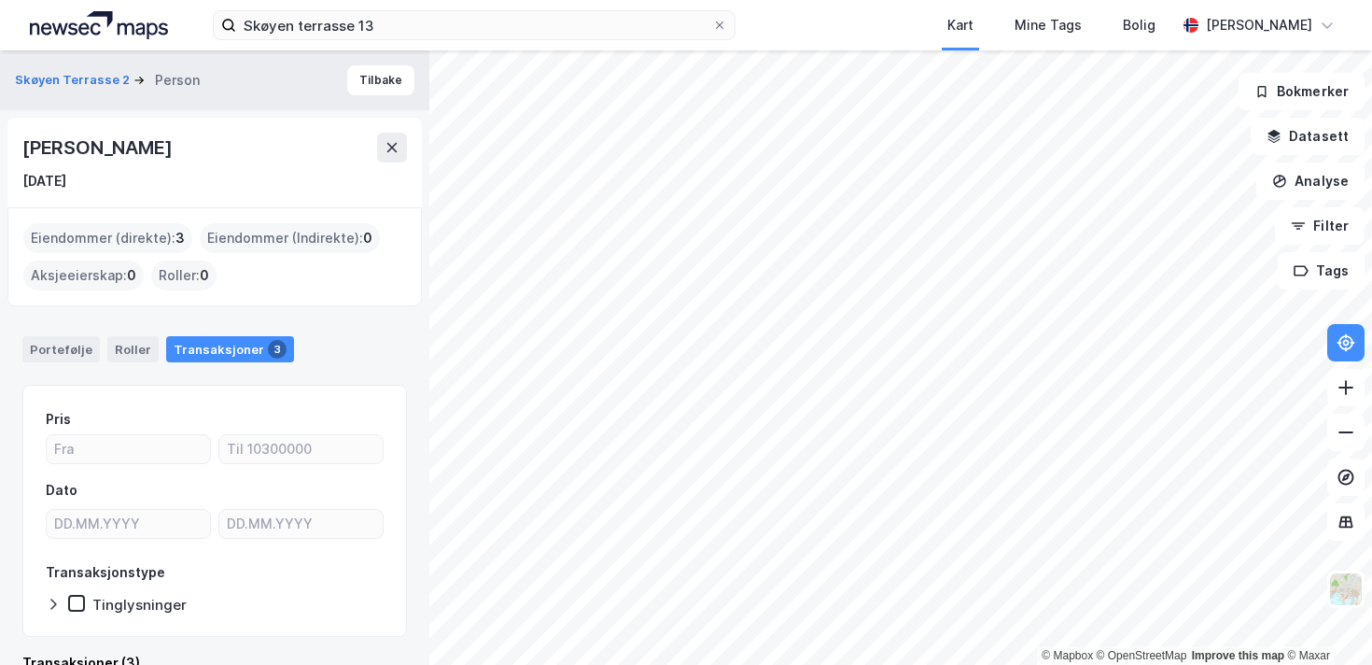
drag, startPoint x: 269, startPoint y: 147, endPoint x: 21, endPoint y: 148, distance: 248.3
click at [21, 148] on div "[PERSON_NAME] [DATE]" at bounding box center [214, 163] width 414 height 90
copy div "[PERSON_NAME]"
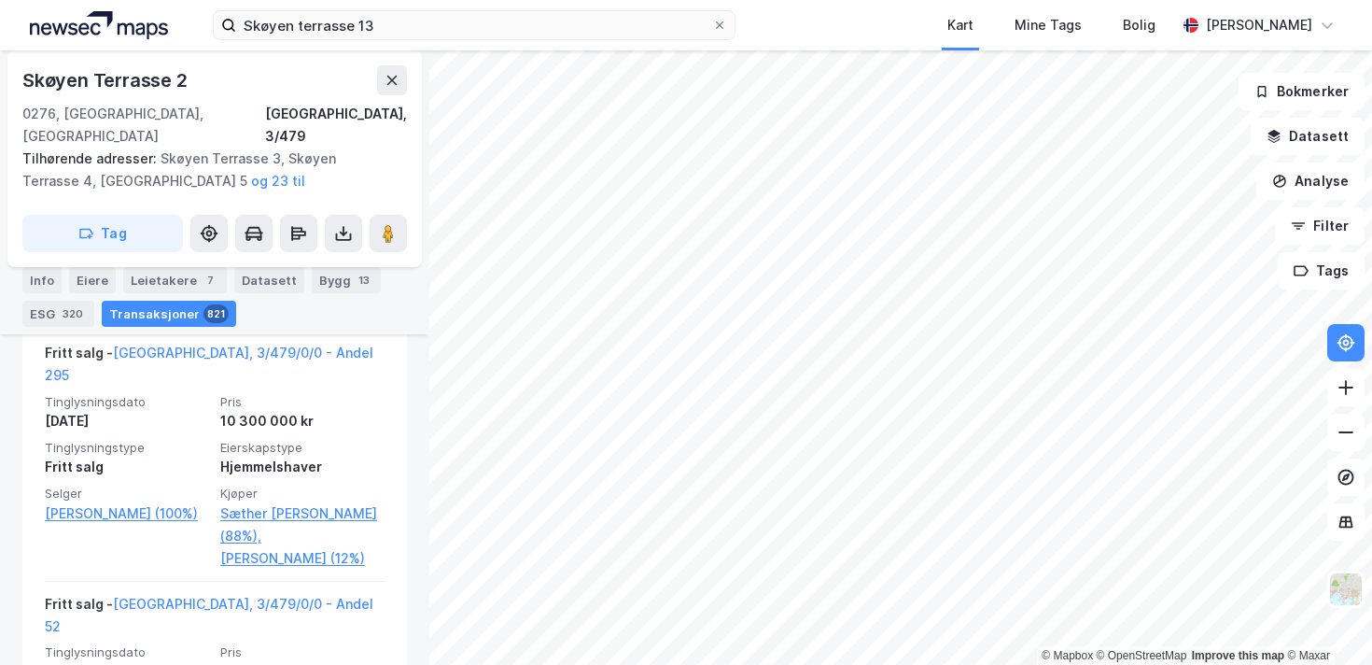
scroll to position [583, 0]
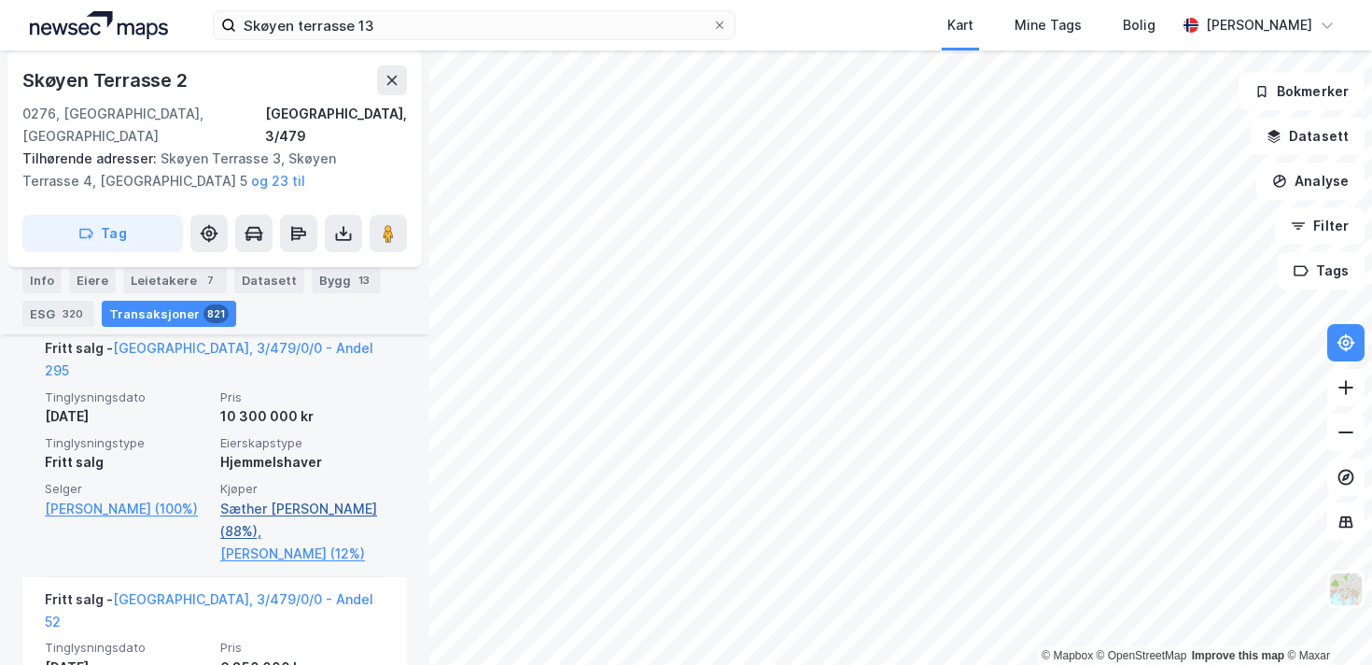
click at [337, 497] on link "Sæther [PERSON_NAME] (88%)," at bounding box center [302, 519] width 164 height 45
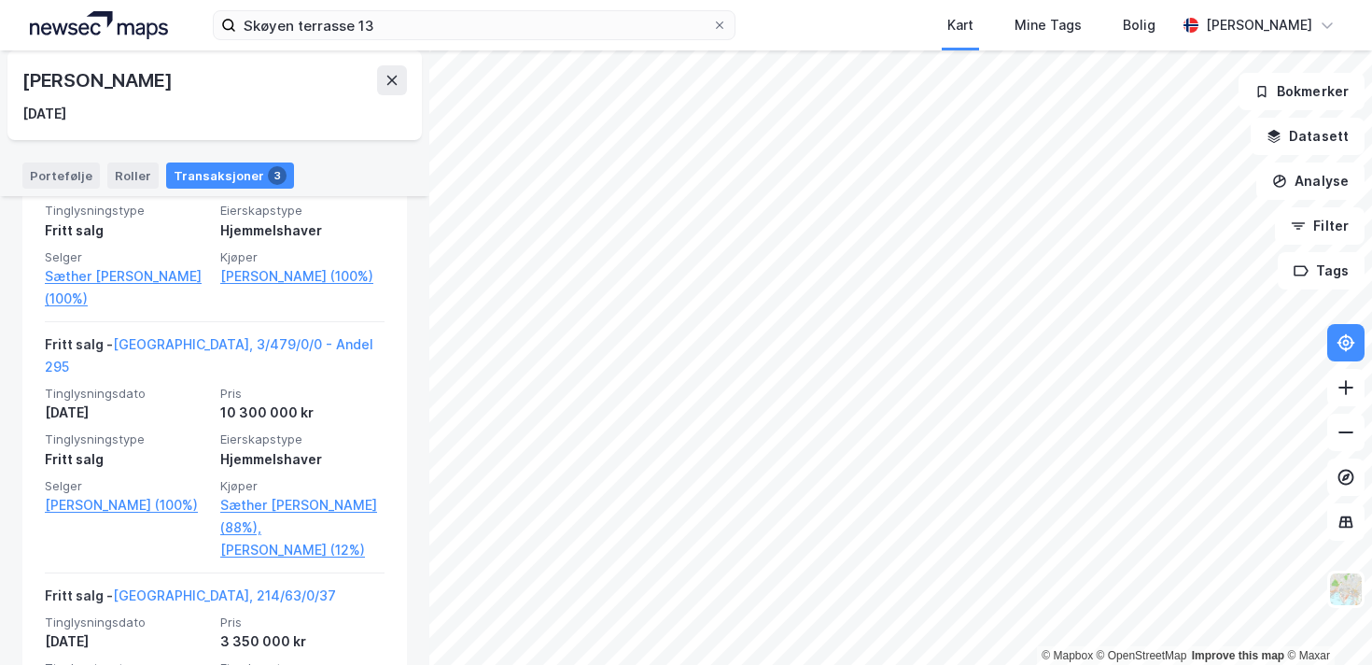
scroll to position [702, 0]
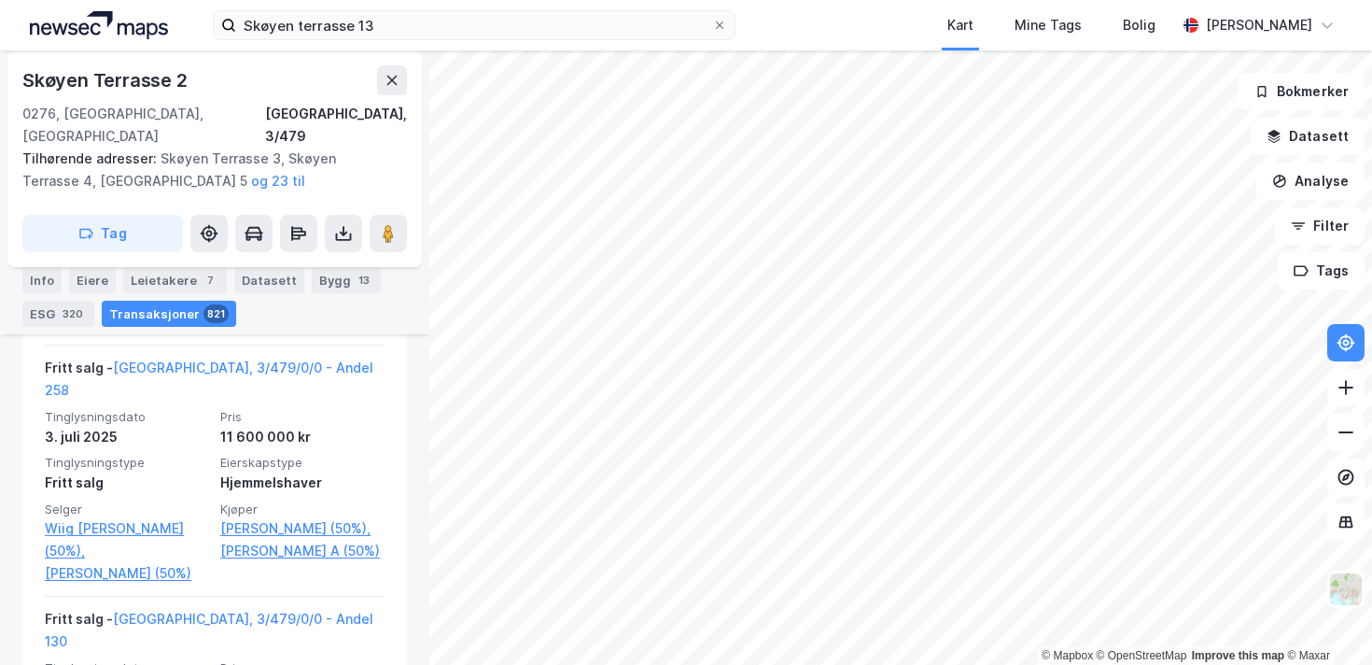
scroll to position [1938, 0]
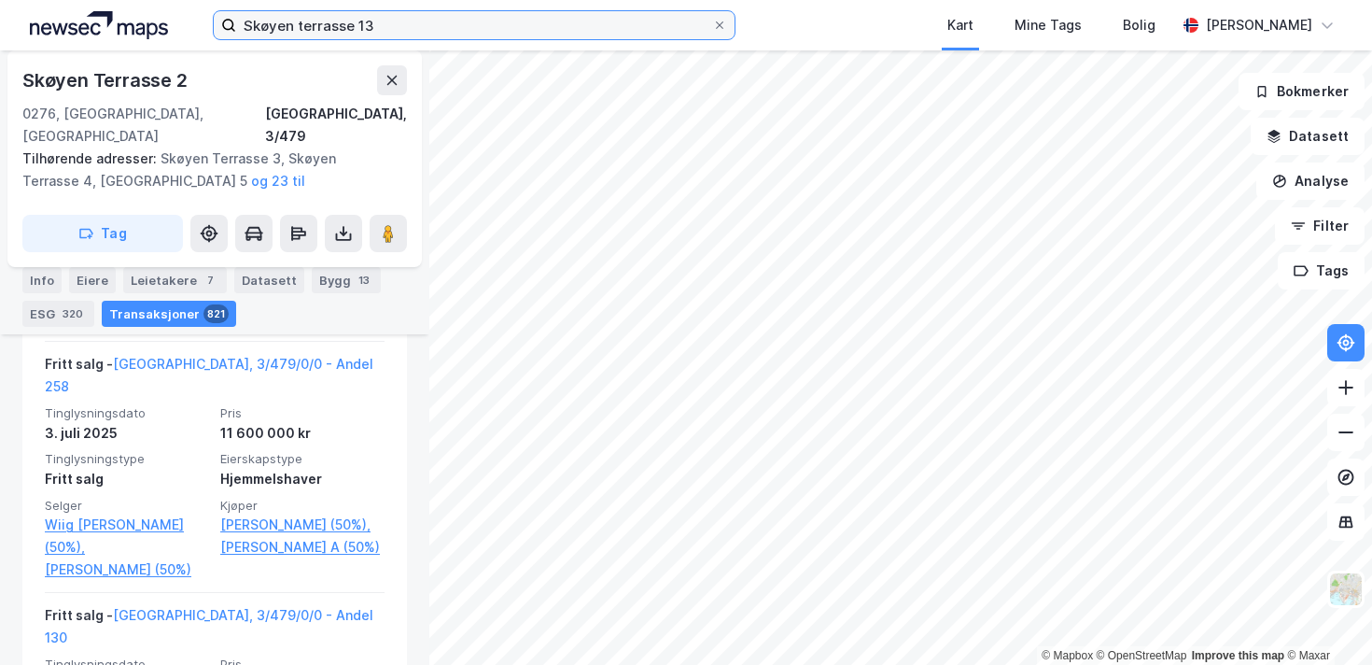
click at [419, 35] on input "Skøyen terrasse 13" at bounding box center [474, 25] width 476 height 28
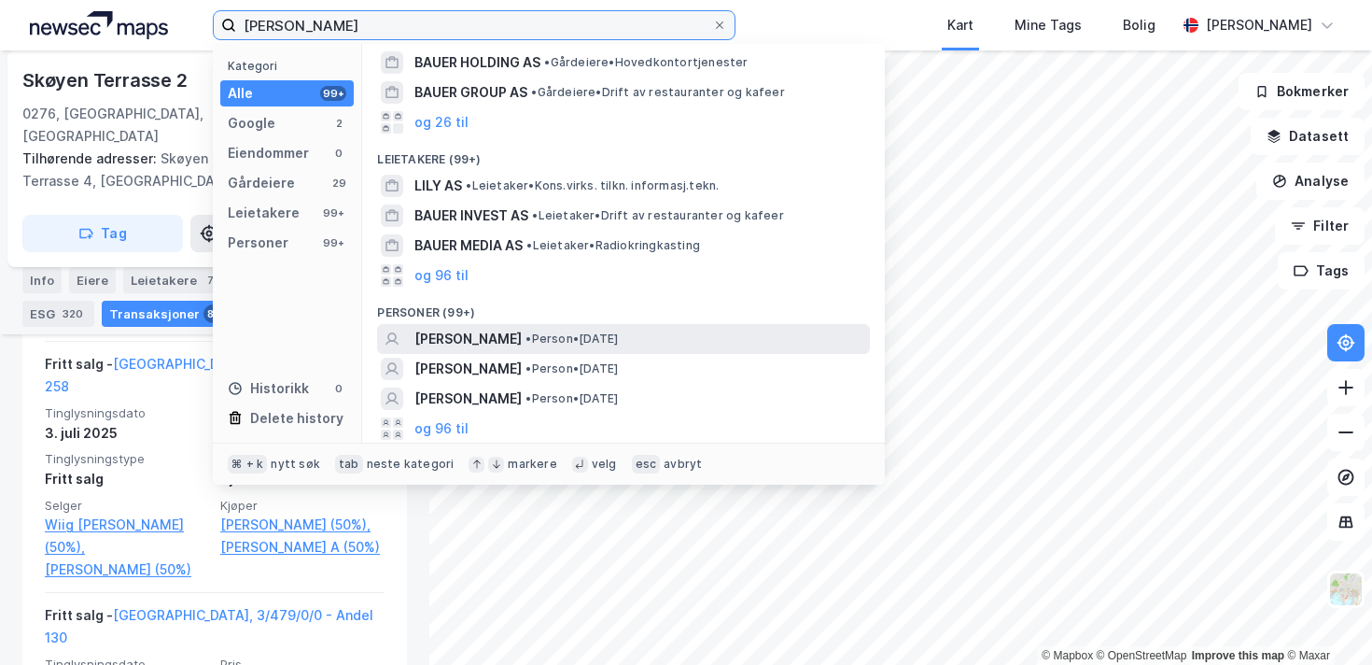
scroll to position [154, 0]
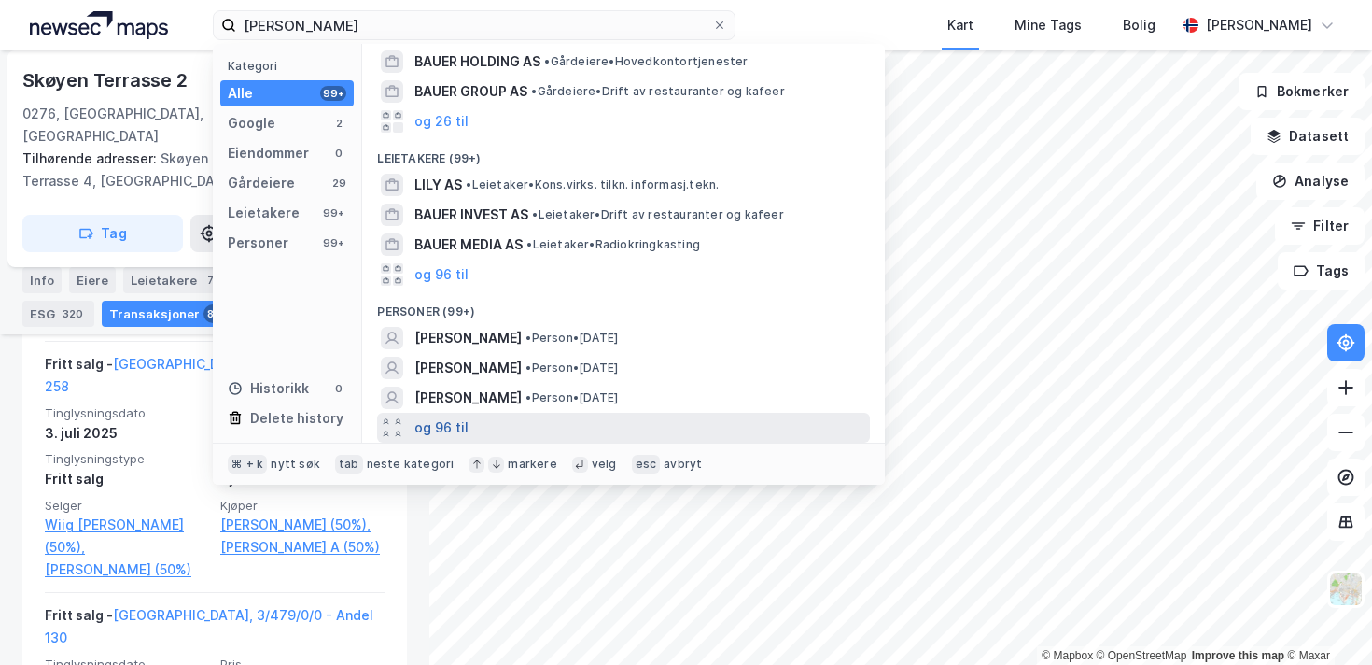
click at [460, 426] on button "og 96 til" at bounding box center [441, 427] width 54 height 22
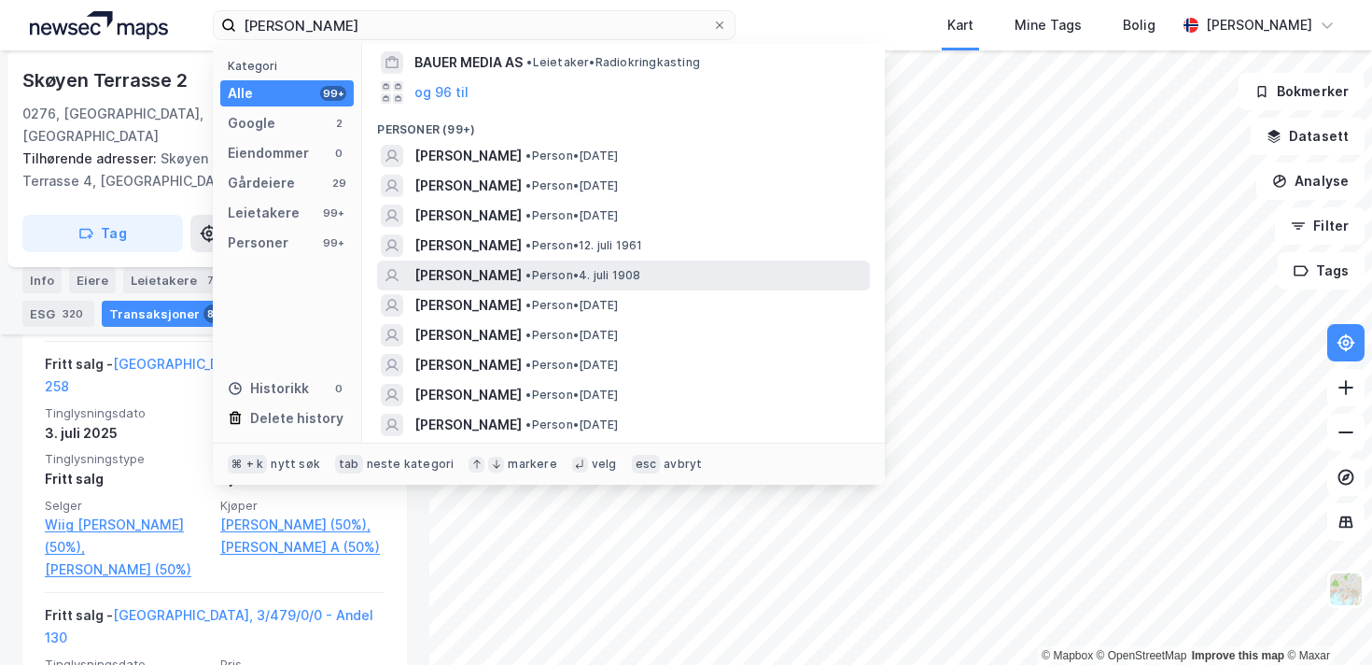
scroll to position [343, 0]
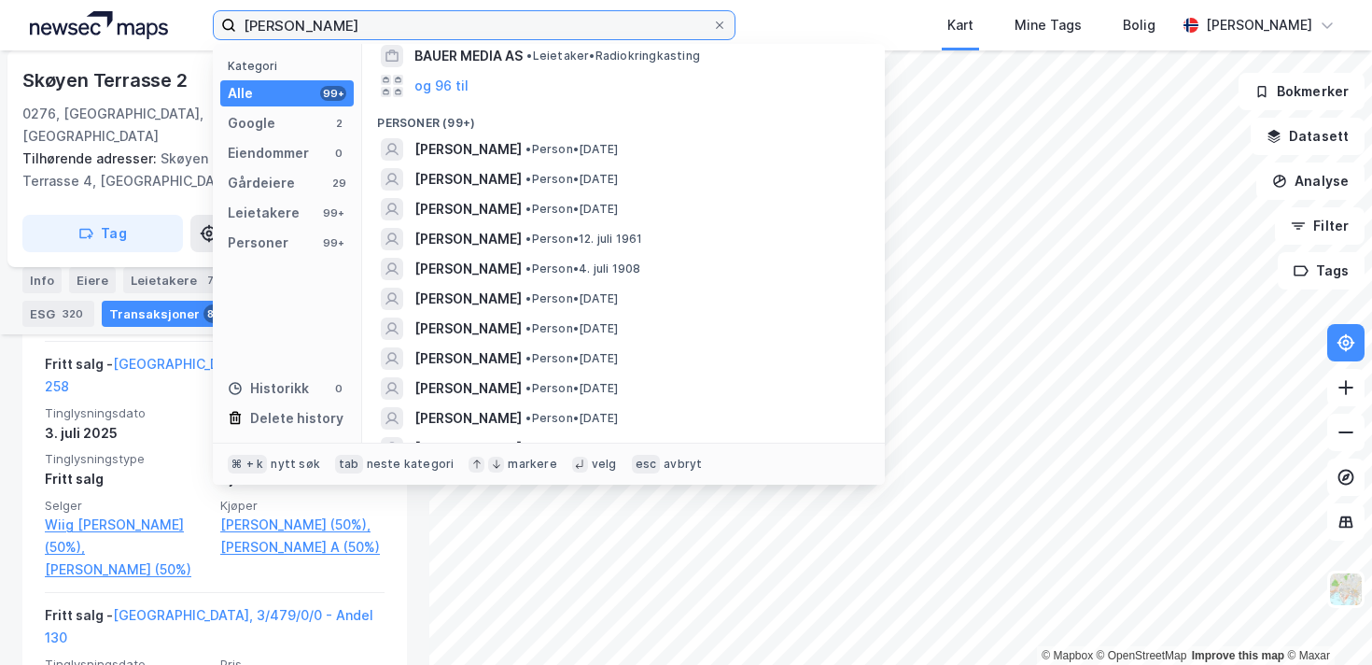
click at [476, 27] on input "[PERSON_NAME]" at bounding box center [474, 25] width 476 height 28
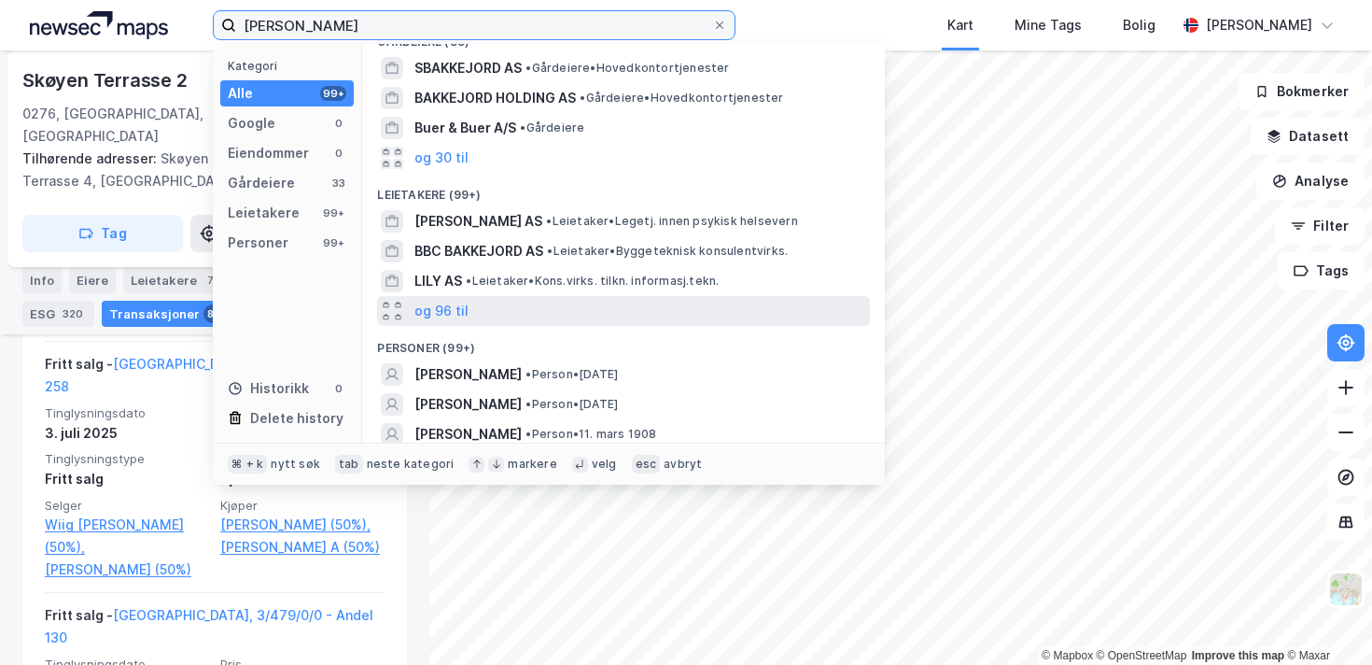
scroll to position [29, 0]
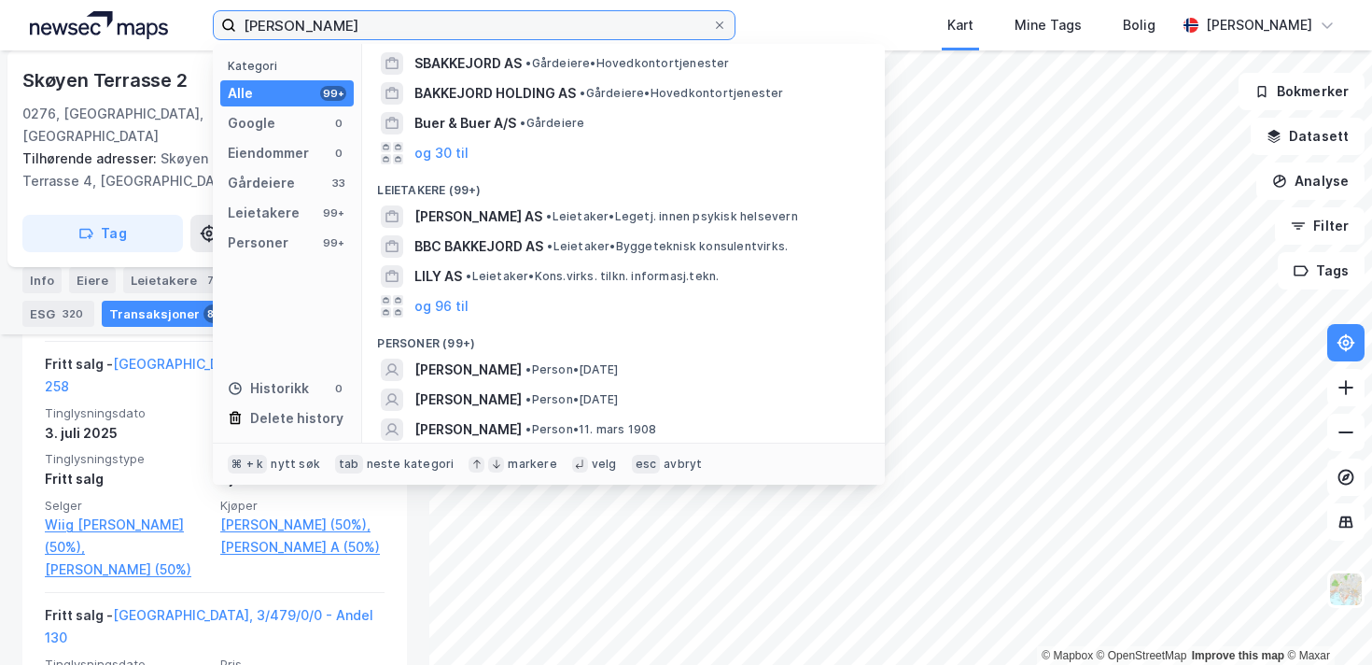
click at [399, 35] on input "[PERSON_NAME]" at bounding box center [474, 25] width 476 height 28
paste input "Øyvind"
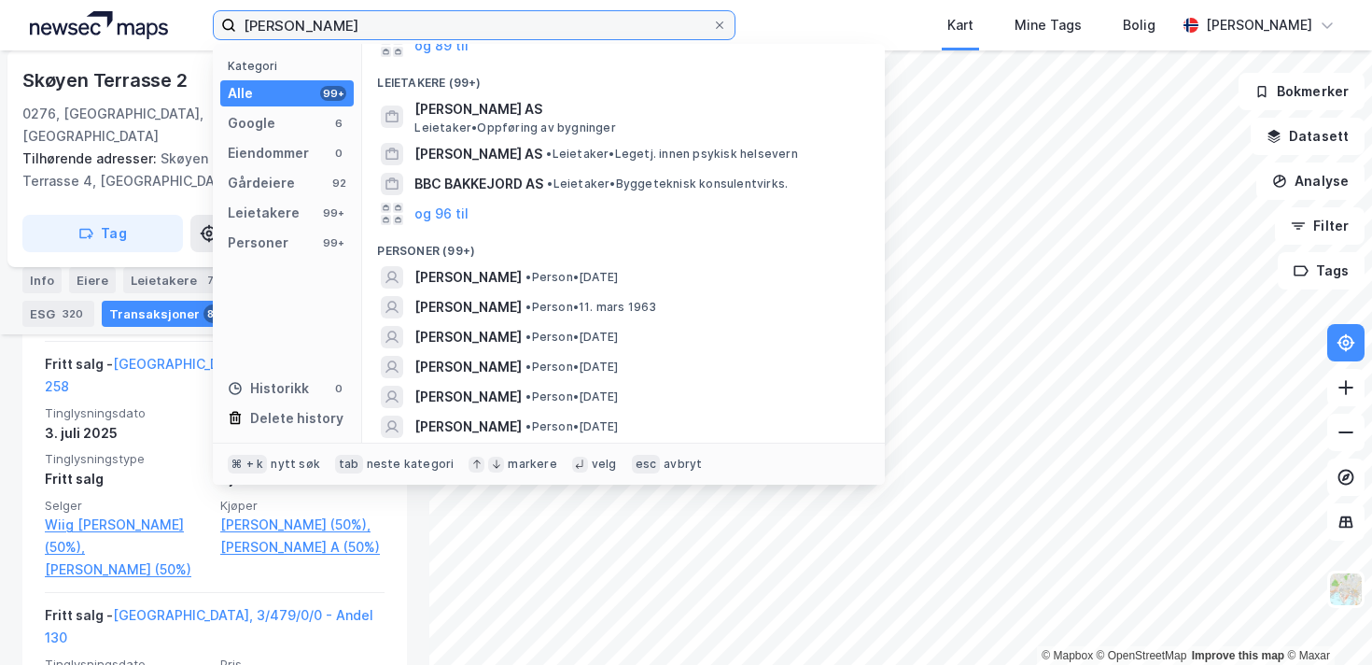
scroll to position [297, 0]
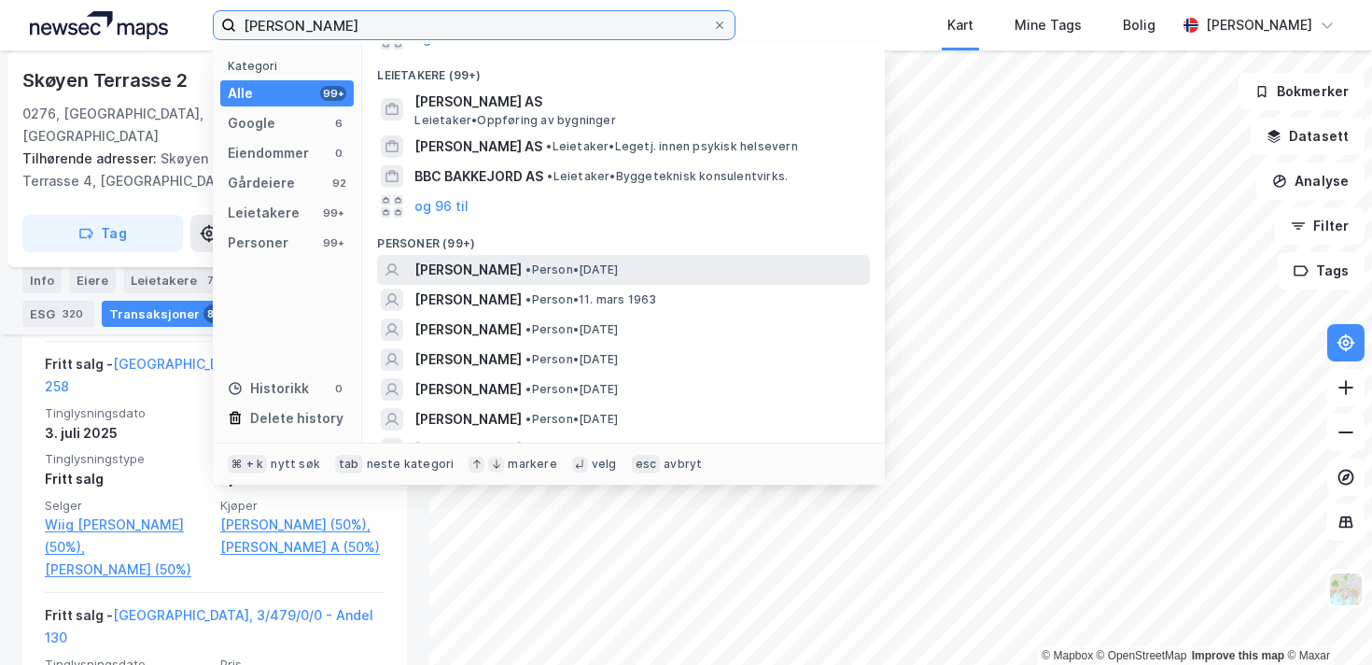
type input "[PERSON_NAME]"
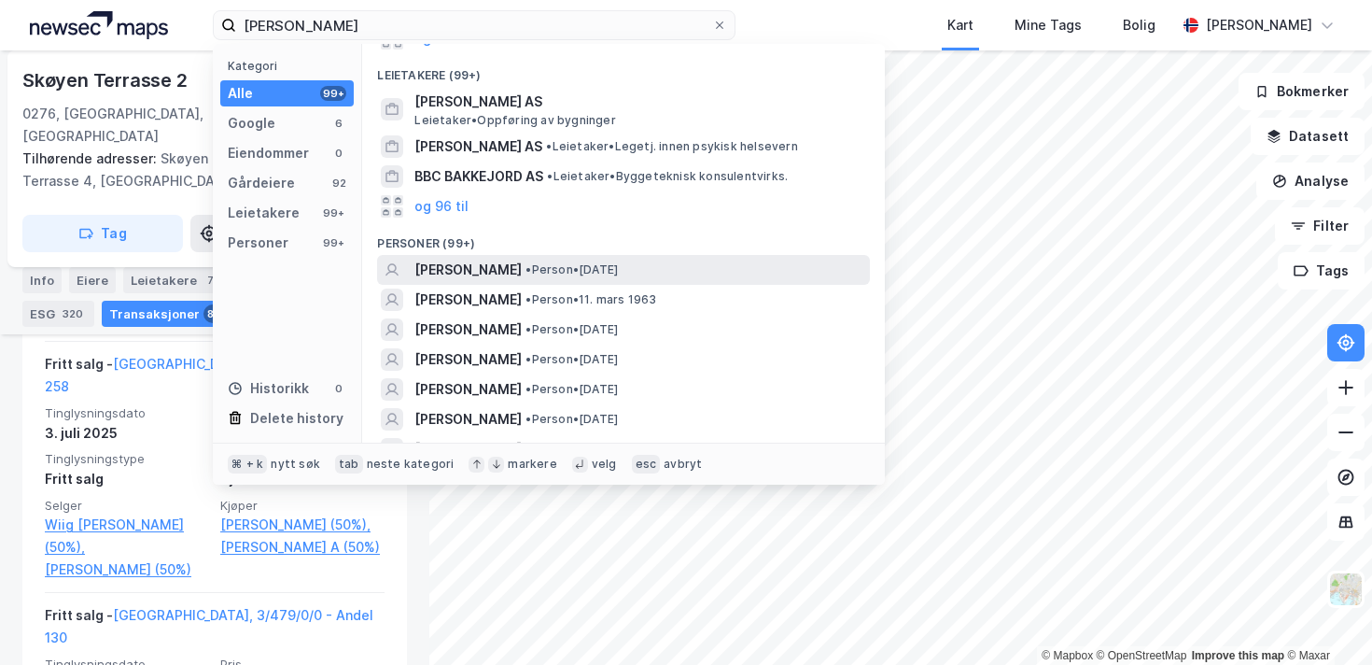
click at [618, 265] on span "• Person • [DATE]" at bounding box center [571, 269] width 92 height 15
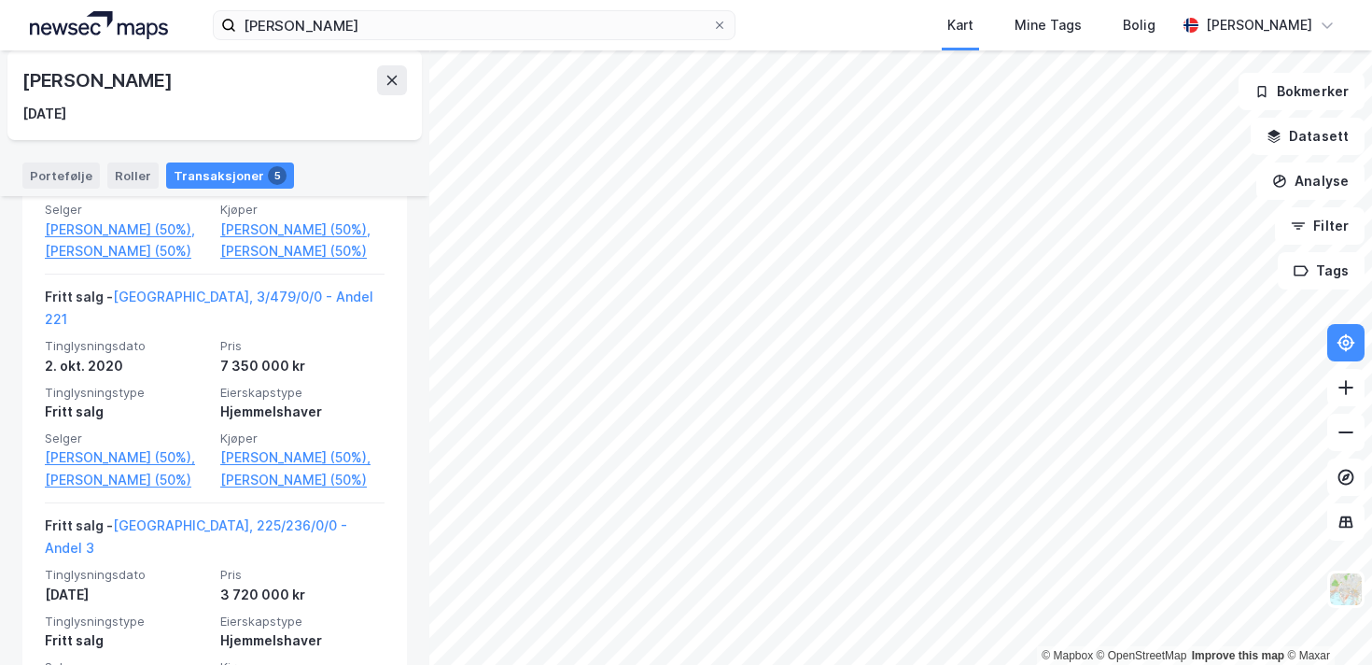
scroll to position [1124, 0]
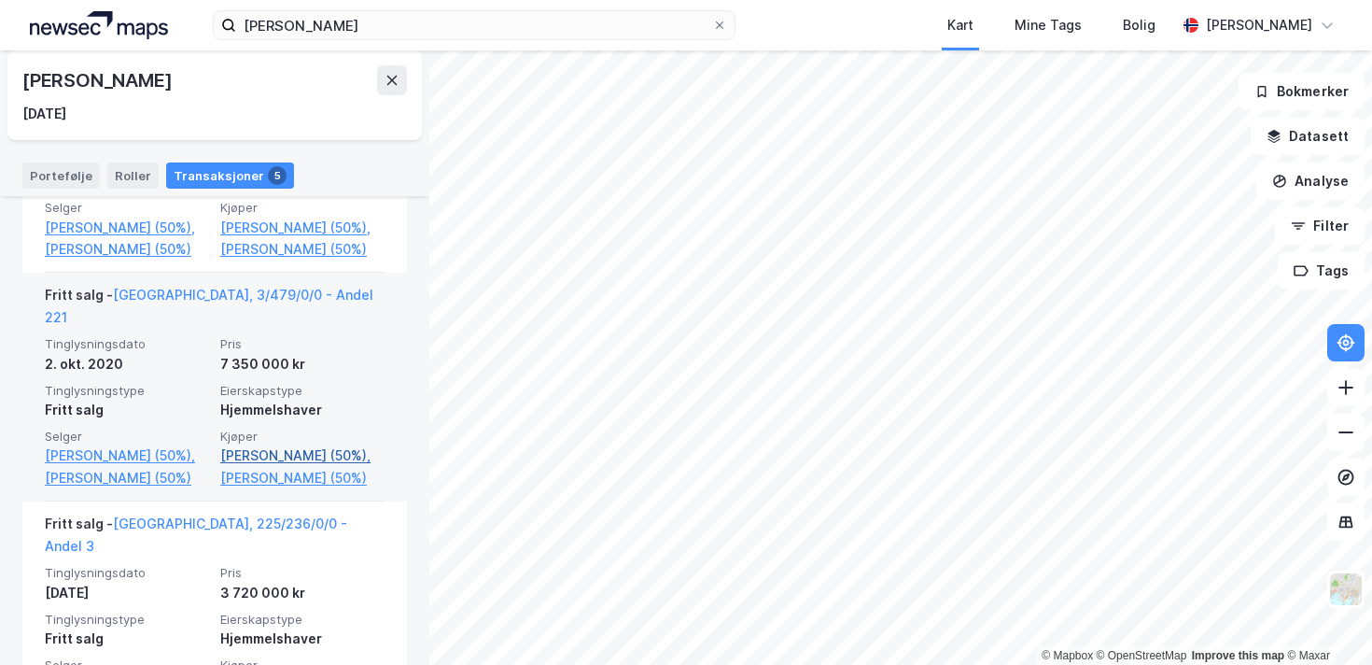
click at [319, 444] on link "[PERSON_NAME] (50%)," at bounding box center [302, 455] width 164 height 22
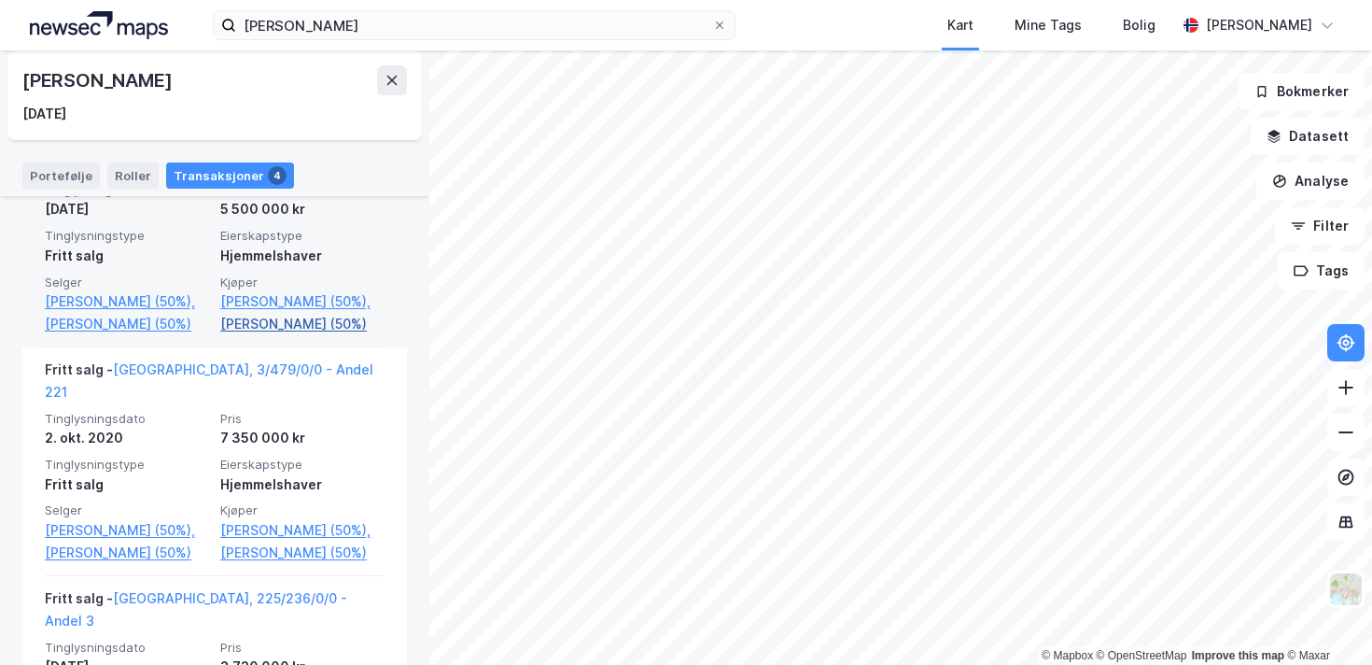
scroll to position [571, 0]
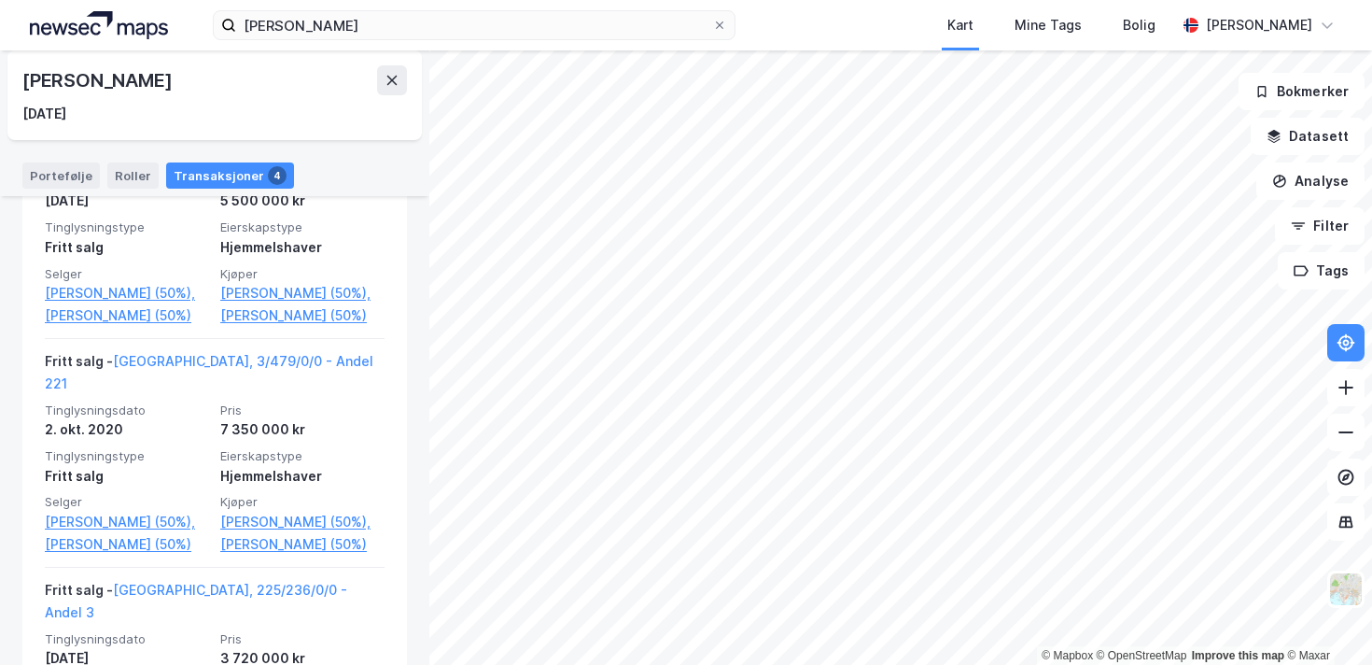
drag, startPoint x: 245, startPoint y: 84, endPoint x: 12, endPoint y: 84, distance: 233.3
click at [12, 84] on div "[PERSON_NAME] [DATE]" at bounding box center [214, 95] width 414 height 90
copy div "[PERSON_NAME]"
